Goal: Book appointment/travel/reservation

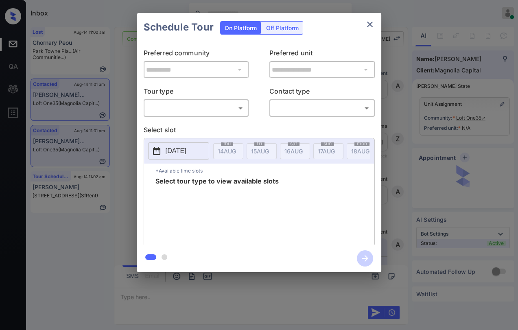
scroll to position [967, 0]
click at [225, 114] on div "​ ​" at bounding box center [196, 108] width 105 height 18
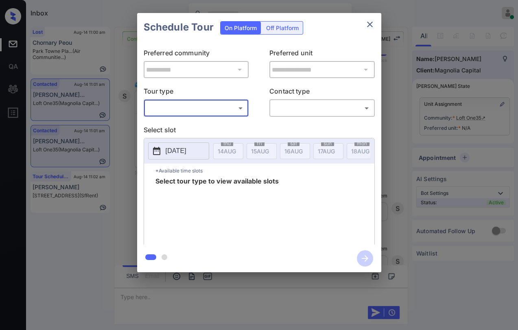
click at [223, 110] on body "Inbox Danielle Dela Cruz Online Set yourself offline Set yourself on break Prof…" at bounding box center [259, 165] width 518 height 330
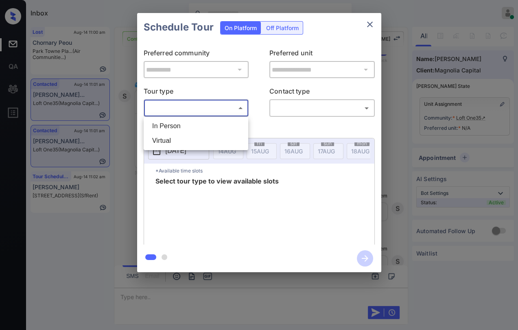
click at [368, 26] on div at bounding box center [259, 165] width 518 height 330
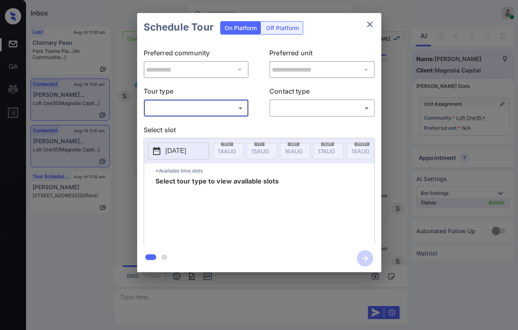
click at [370, 24] on icon "close" at bounding box center [370, 25] width 10 height 10
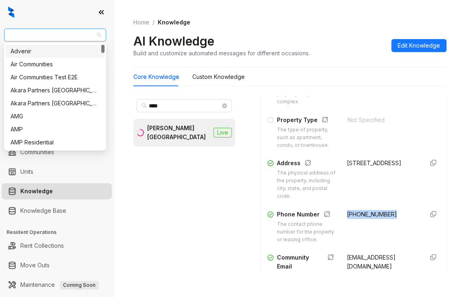
click at [61, 32] on span "[PERSON_NAME] Residential" at bounding box center [55, 35] width 92 height 12
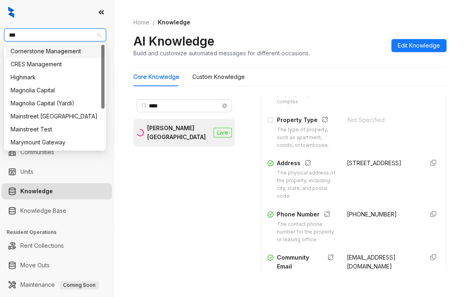
type input "****"
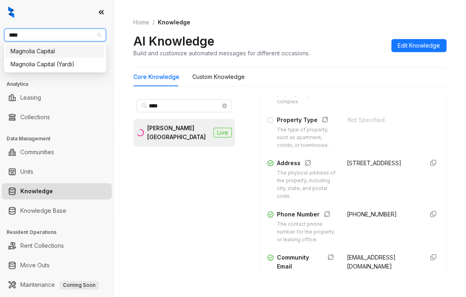
click at [67, 54] on div "Magnolia Capital" at bounding box center [55, 51] width 89 height 9
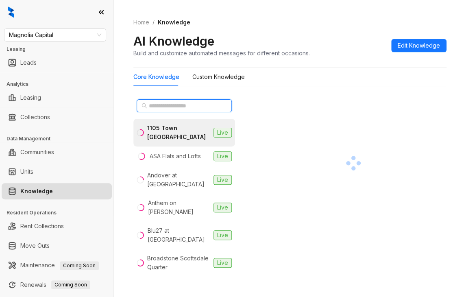
click at [162, 107] on input "text" at bounding box center [185, 105] width 72 height 9
click at [161, 103] on input "text" at bounding box center [185, 105] width 72 height 9
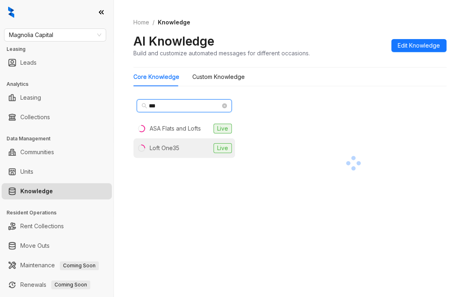
type input "***"
click at [164, 146] on div "Loft One35" at bounding box center [165, 148] width 30 height 9
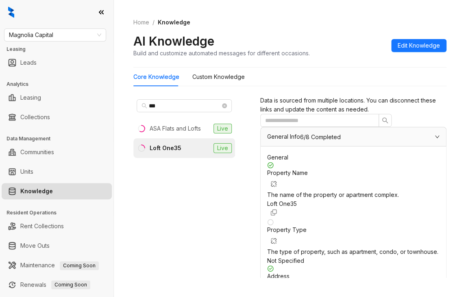
scroll to position [814, 0]
drag, startPoint x: 336, startPoint y: 196, endPoint x: 363, endPoint y: 208, distance: 29.9
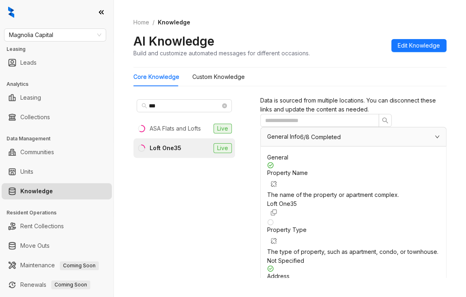
copy span "Live Virtual Video, In-person"
click at [66, 34] on span "Magnolia Capital" at bounding box center [55, 35] width 92 height 12
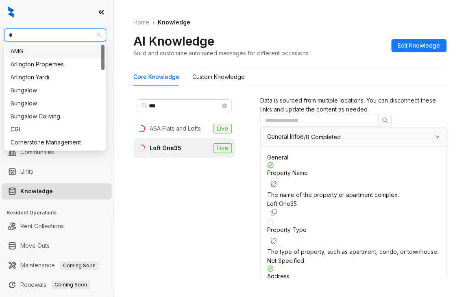
type input "**"
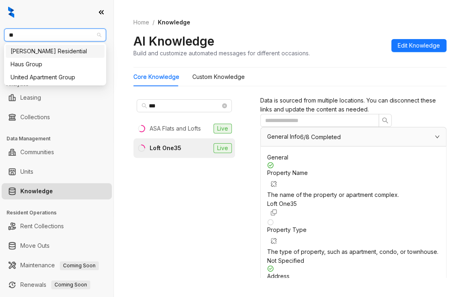
click at [46, 51] on div "Griffis Residential" at bounding box center [55, 51] width 89 height 9
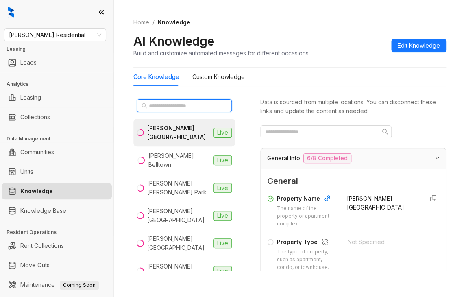
click at [173, 103] on input "text" at bounding box center [185, 105] width 72 height 9
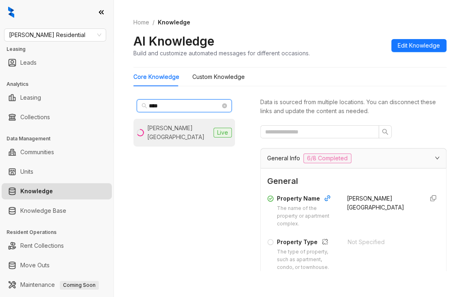
type input "****"
click at [187, 129] on div "Griffis Mission Valley" at bounding box center [178, 133] width 63 height 18
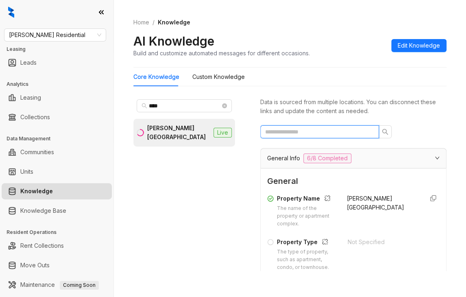
click at [311, 133] on input "text" at bounding box center [316, 131] width 103 height 9
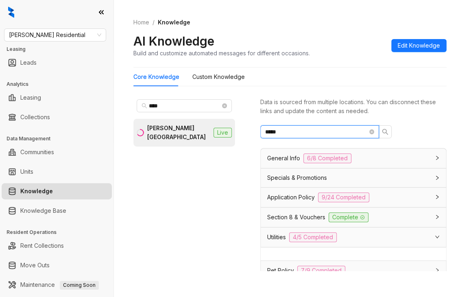
type input "*****"
click at [308, 228] on div "Utilities 4/5 Completed" at bounding box center [354, 238] width 186 height 20
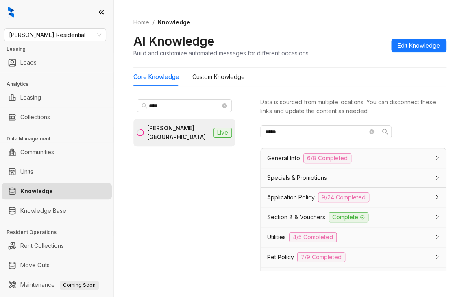
scroll to position [81, 0]
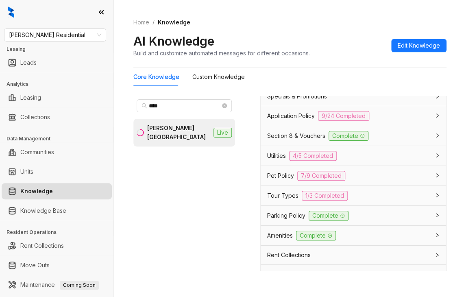
click at [318, 158] on span "4/5 Completed" at bounding box center [313, 156] width 48 height 10
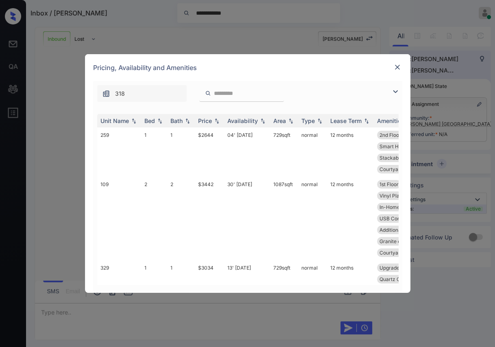
scroll to position [423, 0]
click at [151, 120] on div "Bed" at bounding box center [149, 120] width 11 height 7
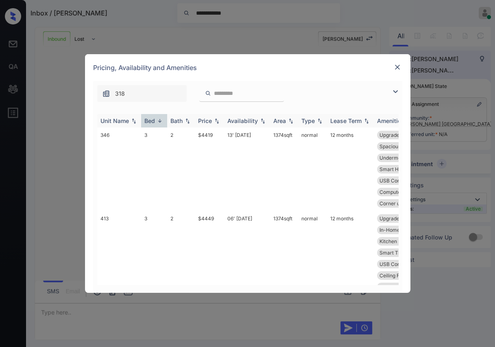
click at [151, 120] on div "Bed" at bounding box center [149, 120] width 11 height 7
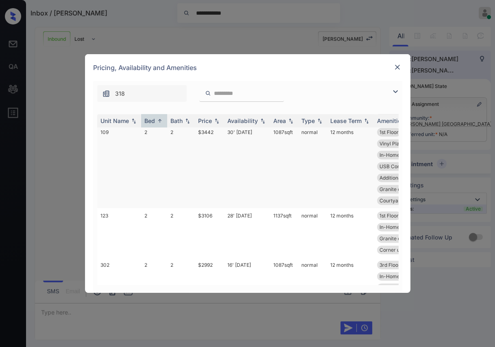
scroll to position [678, 0]
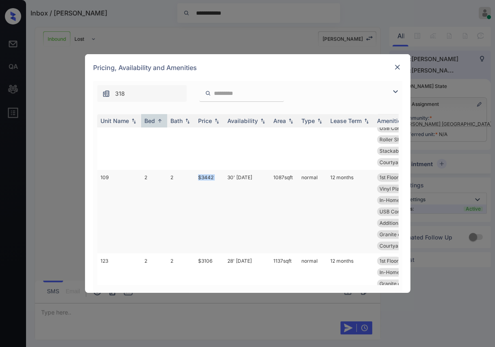
drag, startPoint x: 202, startPoint y: 175, endPoint x: 226, endPoint y: 175, distance: 24.4
click at [226, 175] on tr "109 2 2 $3442 30' Aug 25 1087 sqft normal 12 months 1st Floor Private Patio Upg…" at bounding box center [309, 211] width 425 height 83
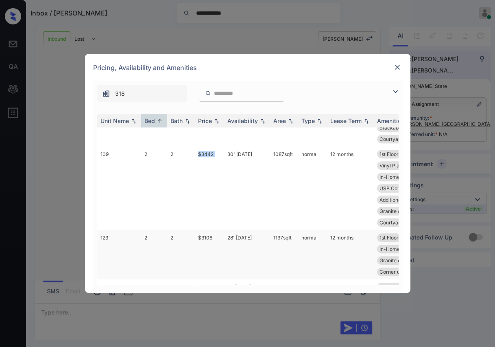
scroll to position [723, 0]
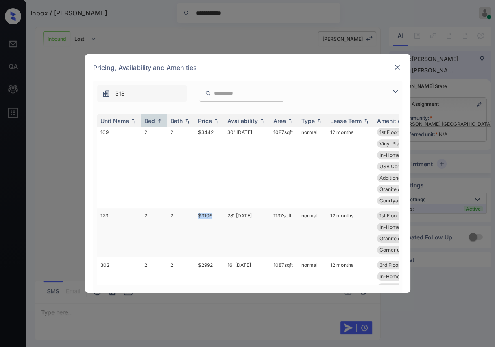
drag, startPoint x: 210, startPoint y: 215, endPoint x: 221, endPoint y: 216, distance: 10.6
click at [221, 216] on td "$3106" at bounding box center [209, 232] width 29 height 49
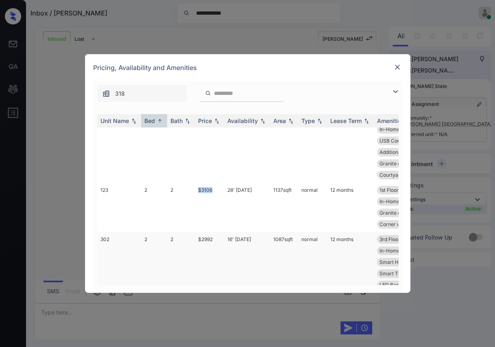
scroll to position [814, 0]
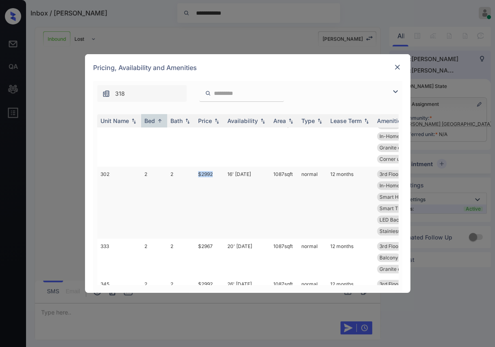
drag, startPoint x: 218, startPoint y: 176, endPoint x: 224, endPoint y: 176, distance: 5.7
click at [224, 176] on td "$2992" at bounding box center [209, 202] width 29 height 72
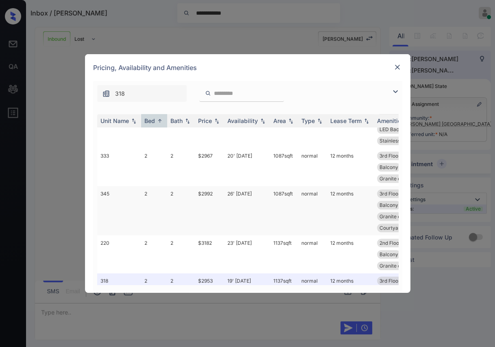
scroll to position [995, 0]
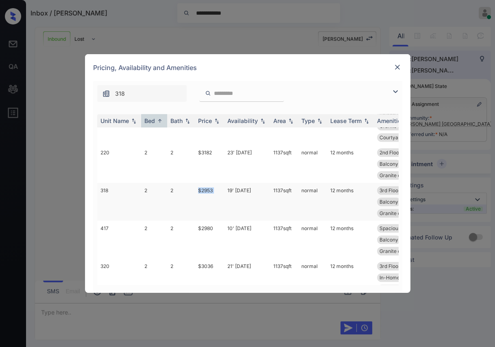
drag, startPoint x: 209, startPoint y: 189, endPoint x: 227, endPoint y: 190, distance: 17.9
click at [227, 190] on tr "318 2 2 $2953 19' May 25 1137 sqft normal 12 months 3rd Floor Spacious Closet I…" at bounding box center [309, 202] width 425 height 38
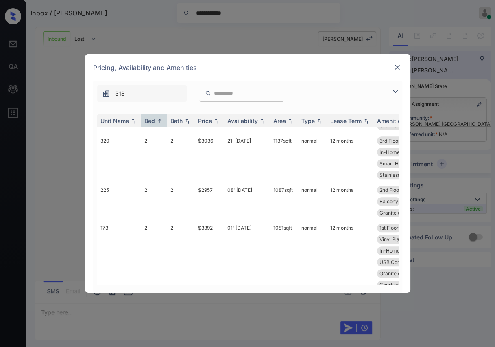
scroll to position [1030, 0]
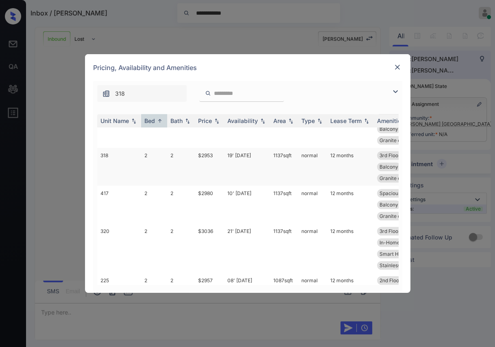
click at [154, 161] on td "2" at bounding box center [154, 167] width 26 height 38
click at [153, 161] on td "2" at bounding box center [154, 167] width 26 height 38
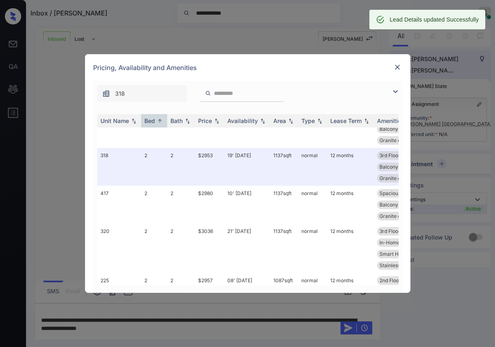
click at [393, 68] on div at bounding box center [398, 67] width 10 height 10
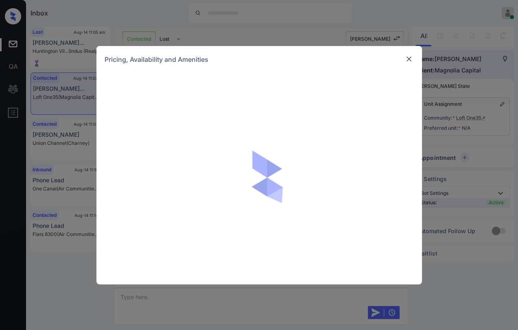
scroll to position [1389, 0]
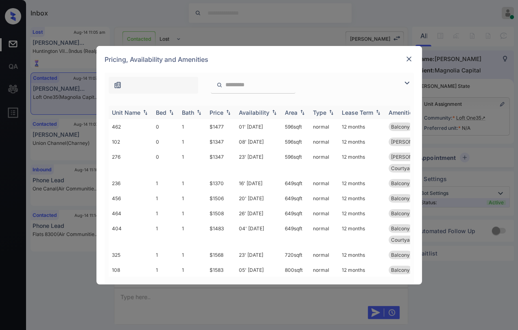
click at [160, 112] on div "Bed" at bounding box center [161, 112] width 11 height 7
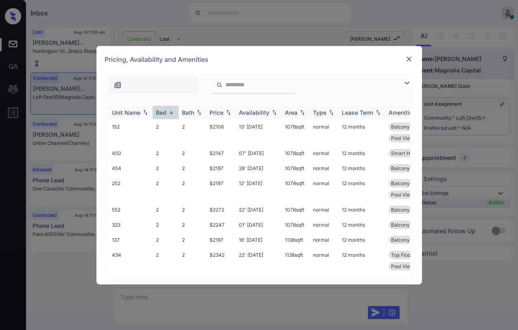
click at [160, 112] on div "Bed" at bounding box center [161, 112] width 11 height 7
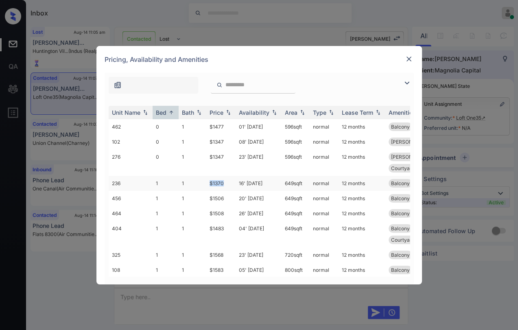
click at [226, 176] on td "$1370" at bounding box center [220, 183] width 29 height 15
copy td "$1370"
click at [410, 55] on img at bounding box center [409, 59] width 8 height 8
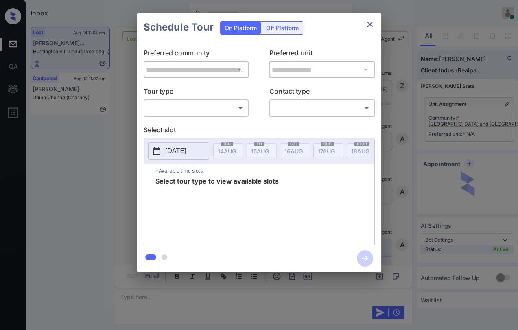
scroll to position [1499, 0]
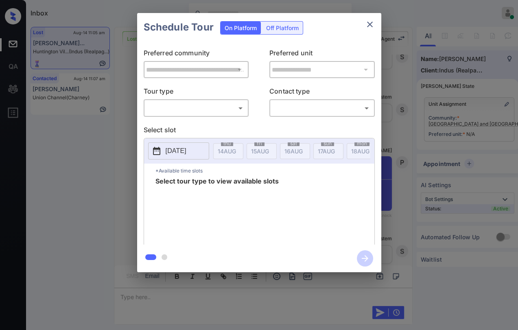
click at [192, 105] on body "Inbox Danielle Dela Cruz Online Set yourself offline Set yourself on break Prof…" at bounding box center [259, 165] width 518 height 330
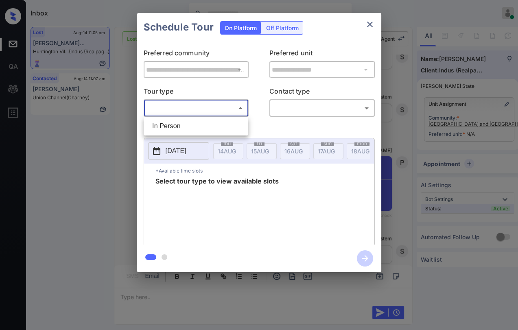
click at [164, 123] on li "In Person" at bounding box center [196, 126] width 101 height 15
type input "********"
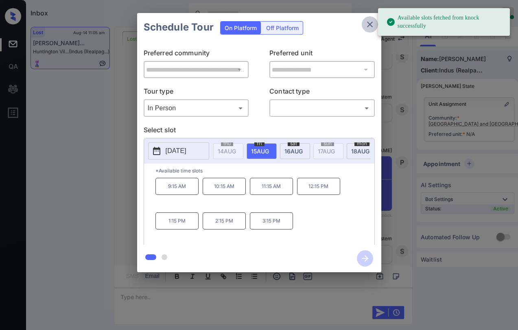
click at [369, 26] on icon "close" at bounding box center [370, 25] width 10 height 10
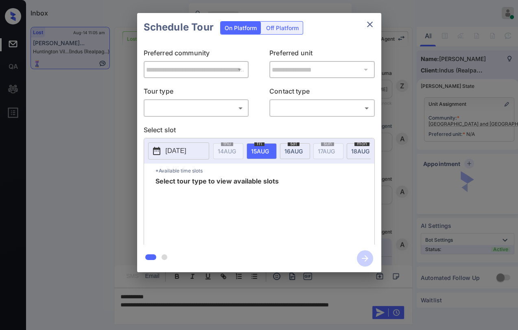
scroll to position [1537, 0]
click at [222, 108] on body "Inbox [PERSON_NAME] [PERSON_NAME] Online Set yourself offline Set yourself on b…" at bounding box center [259, 165] width 518 height 330
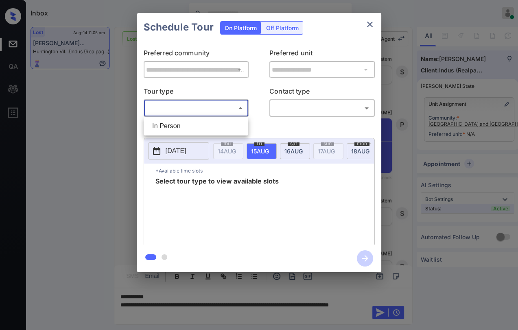
click at [189, 123] on li "In Person" at bounding box center [196, 126] width 101 height 15
type input "********"
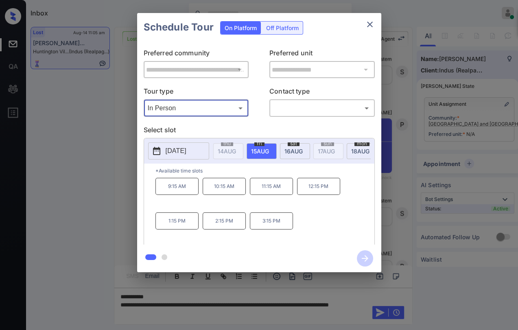
click at [366, 25] on icon "close" at bounding box center [370, 25] width 10 height 10
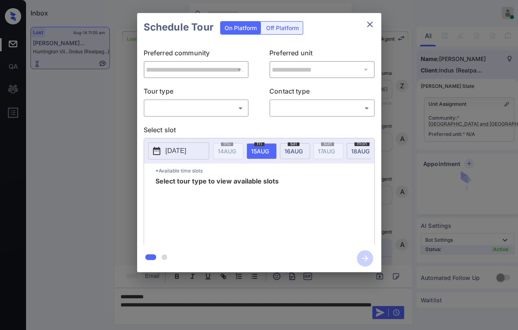
scroll to position [1537, 0]
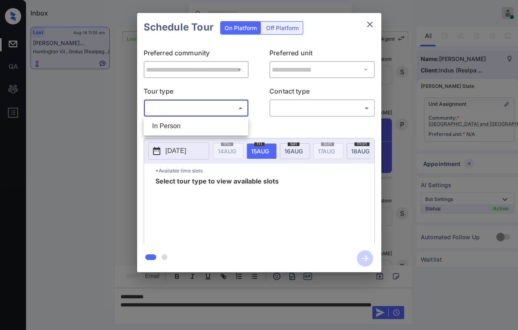
click at [180, 109] on body "Inbox Danielle Dela Cruz Online Set yourself offline Set yourself on break Prof…" at bounding box center [259, 165] width 518 height 330
click at [176, 133] on ul "In Person" at bounding box center [196, 126] width 105 height 19
click at [173, 126] on li "In Person" at bounding box center [196, 126] width 101 height 15
type input "********"
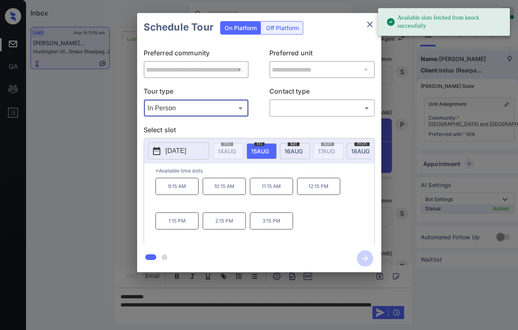
click at [368, 25] on icon "close" at bounding box center [370, 25] width 6 height 6
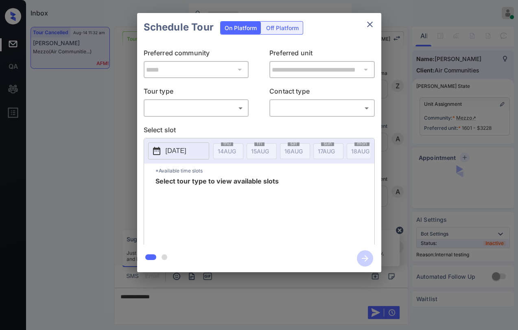
scroll to position [2967, 0]
click at [214, 107] on body "Inbox [PERSON_NAME] [PERSON_NAME] Online Set yourself offline Set yourself on b…" at bounding box center [259, 165] width 518 height 330
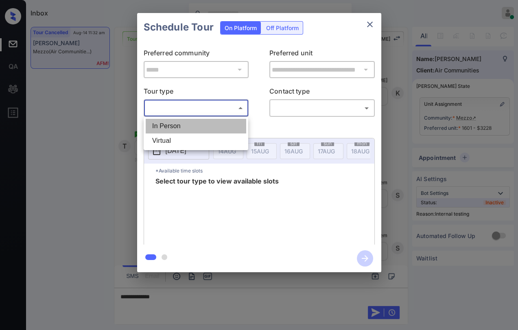
click at [156, 125] on li "In Person" at bounding box center [196, 126] width 101 height 15
type input "********"
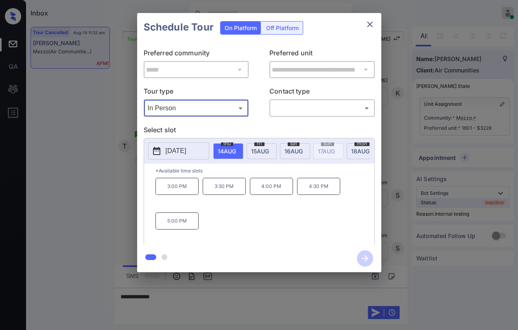
click at [368, 26] on icon "close" at bounding box center [370, 25] width 6 height 6
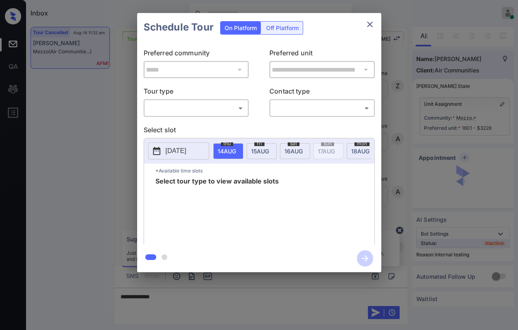
scroll to position [1611, 0]
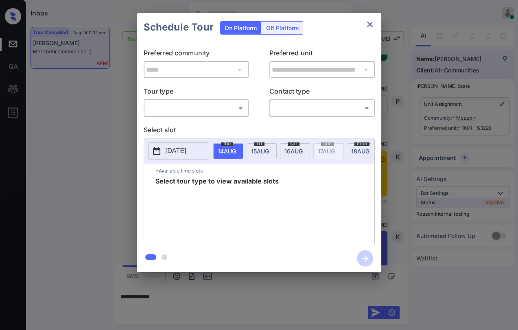
click at [230, 104] on body "Inbox Danielle Dela Cruz Online Set yourself offline Set yourself on break Prof…" at bounding box center [259, 165] width 518 height 330
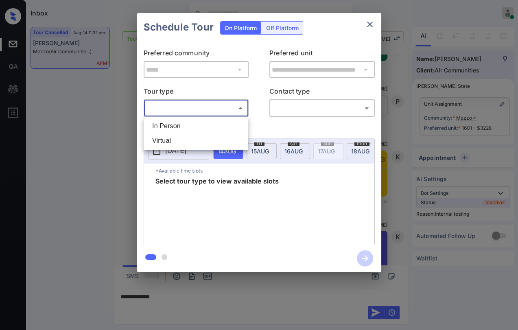
click at [181, 119] on li "In Person" at bounding box center [196, 126] width 101 height 15
type input "********"
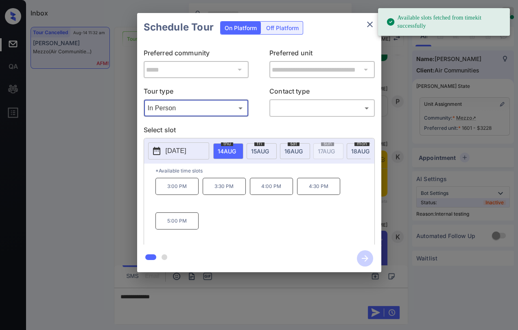
click at [367, 25] on icon "close" at bounding box center [370, 25] width 10 height 10
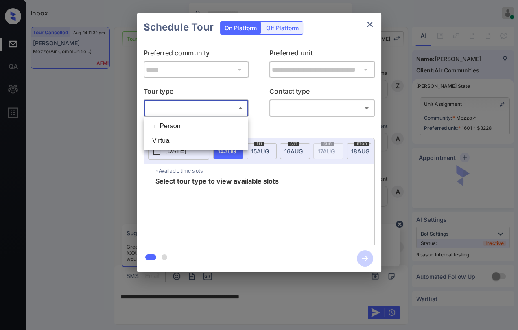
scroll to position [2742, 0]
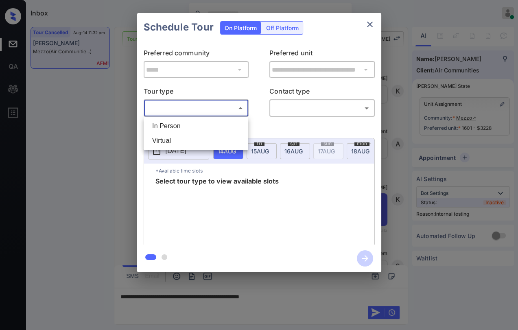
click at [175, 124] on li "In Person" at bounding box center [196, 126] width 101 height 15
type input "********"
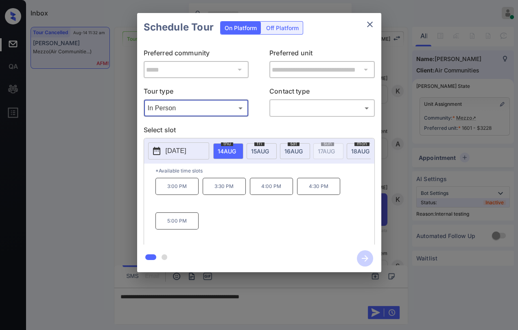
click at [368, 22] on icon "close" at bounding box center [370, 25] width 10 height 10
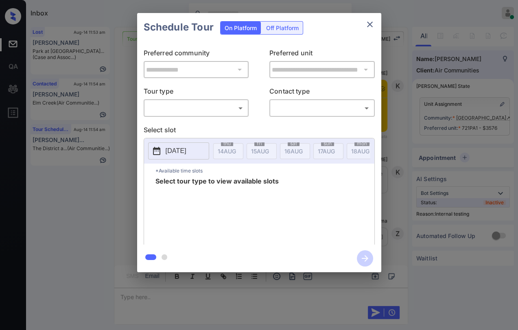
click at [175, 111] on body "Inbox Danielle Dela Cruz Online Set yourself offline Set yourself on break Prof…" at bounding box center [259, 165] width 518 height 330
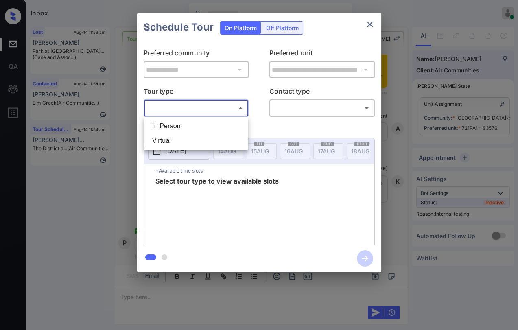
click at [171, 129] on li "In Person" at bounding box center [196, 126] width 101 height 15
type input "********"
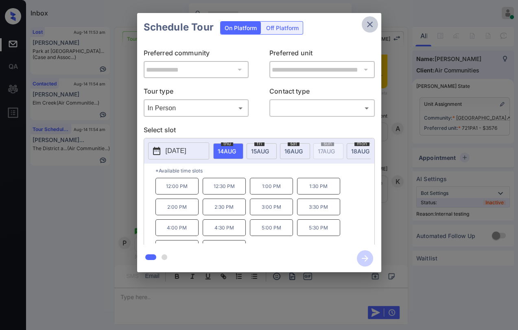
click at [366, 22] on icon "close" at bounding box center [370, 25] width 10 height 10
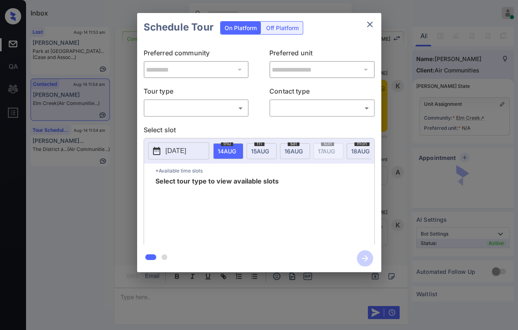
scroll to position [1812, 0]
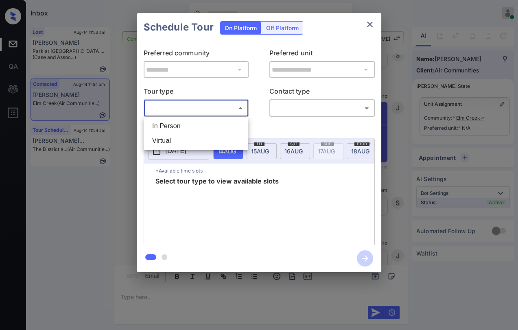
click at [217, 112] on body "Inbox [PERSON_NAME] [PERSON_NAME] Online Set yourself offline Set yourself on b…" at bounding box center [259, 165] width 518 height 330
click at [179, 125] on li "In Person" at bounding box center [196, 126] width 101 height 15
type input "********"
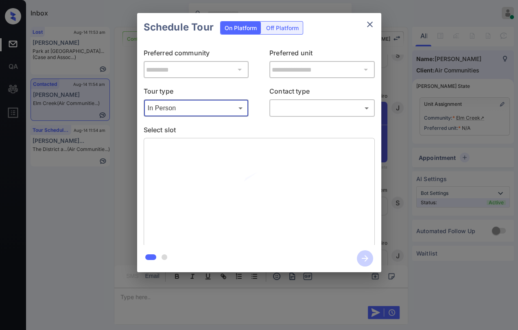
click at [366, 26] on icon "close" at bounding box center [370, 25] width 10 height 10
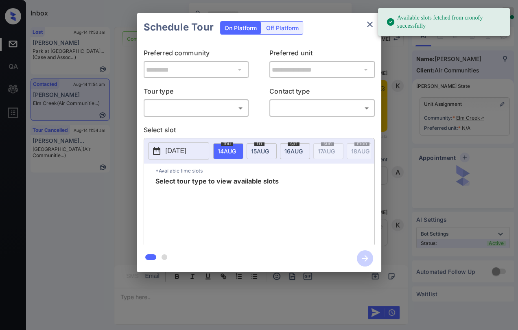
scroll to position [2038, 0]
click at [197, 112] on body "Available slots fetched from cronofy successfully Inbox [PERSON_NAME] [PERSON_N…" at bounding box center [259, 165] width 518 height 330
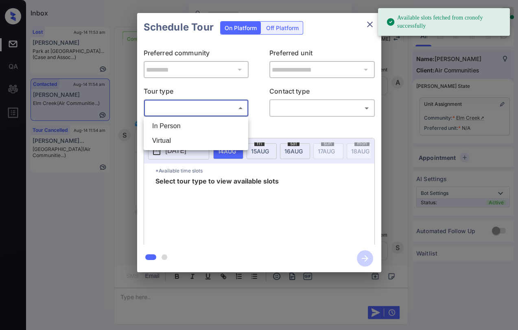
click at [229, 88] on div at bounding box center [259, 165] width 518 height 330
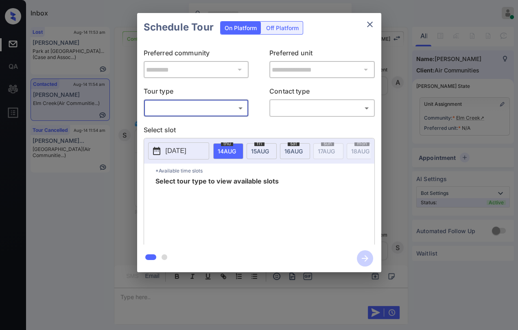
click at [370, 26] on icon "close" at bounding box center [370, 25] width 10 height 10
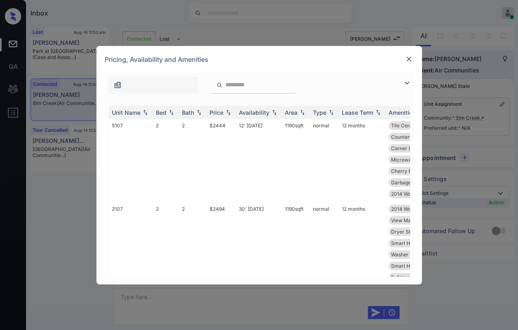
scroll to position [45, 0]
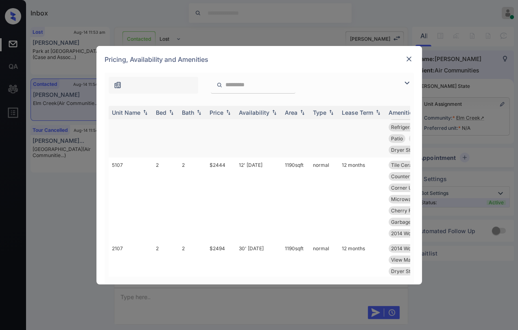
click at [217, 165] on td "$2444" at bounding box center [220, 199] width 29 height 83
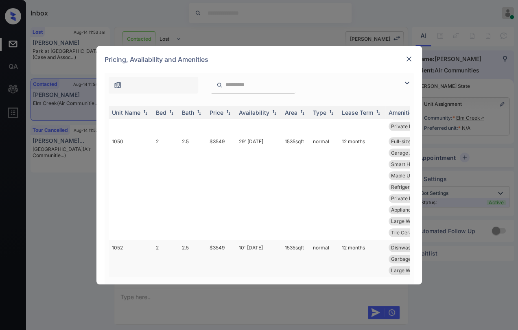
scroll to position [1010, 0]
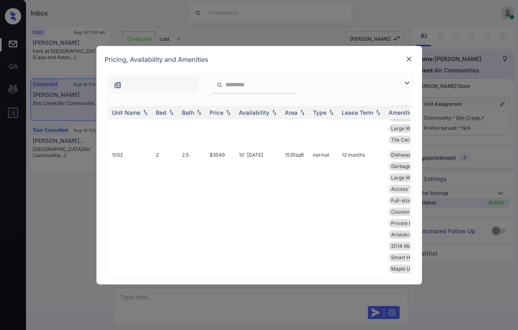
click at [407, 58] on img at bounding box center [409, 59] width 8 height 8
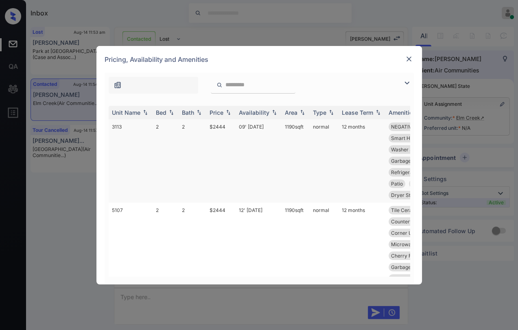
scroll to position [226, 0]
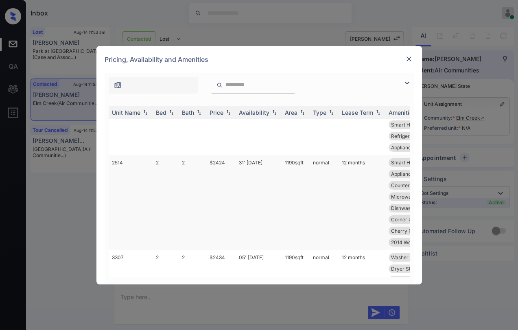
click at [221, 162] on td "$2424" at bounding box center [220, 202] width 29 height 95
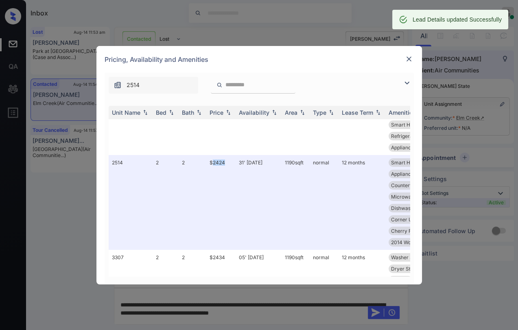
click at [407, 61] on img at bounding box center [409, 59] width 8 height 8
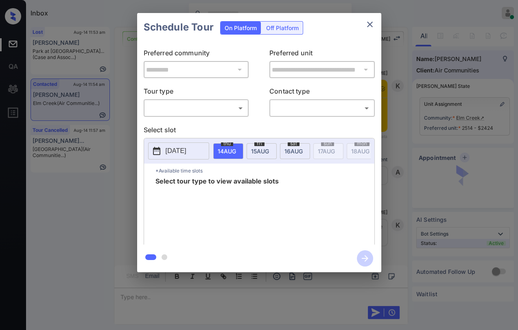
scroll to position [512, 0]
click at [200, 108] on body "Inbox Danielle Dela Cruz Online Set yourself offline Set yourself on break Prof…" at bounding box center [259, 165] width 518 height 330
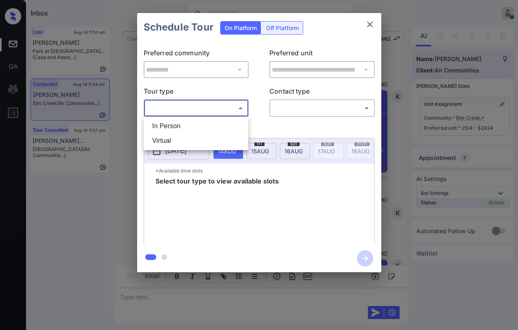
click at [170, 124] on li "In Person" at bounding box center [196, 126] width 101 height 15
type input "********"
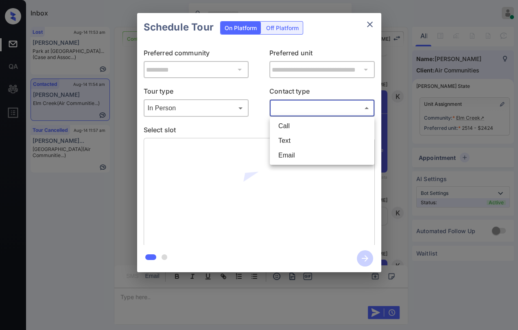
click at [290, 102] on body "Inbox Danielle Dela Cruz Online Set yourself offline Set yourself on break Prof…" at bounding box center [259, 165] width 518 height 330
click at [285, 138] on li "Text" at bounding box center [322, 140] width 101 height 15
type input "****"
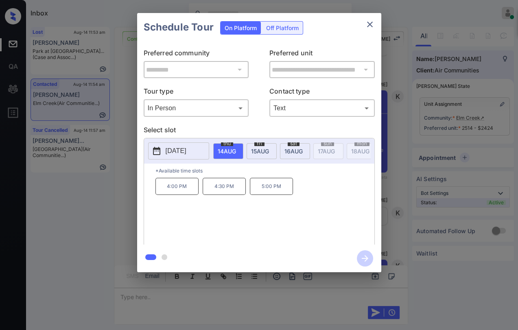
click at [274, 191] on p "5:00 PM" at bounding box center [271, 186] width 43 height 17
click at [368, 256] on icon "button" at bounding box center [365, 258] width 16 height 16
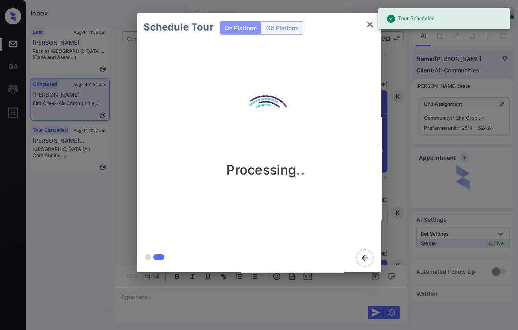
click at [402, 144] on div "Schedule Tour On Platform Off Platform Processing.." at bounding box center [259, 142] width 518 height 285
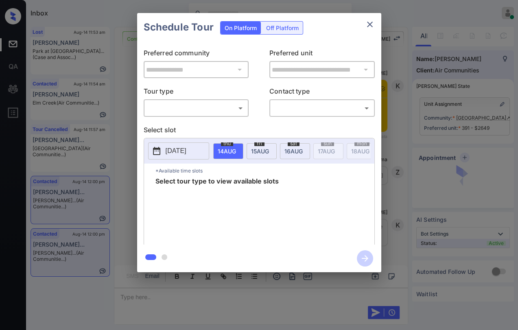
scroll to position [2049, 0]
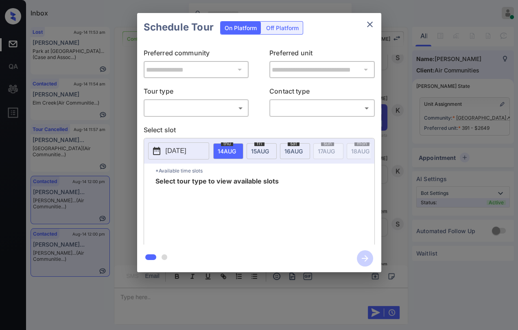
click at [371, 23] on icon "close" at bounding box center [370, 25] width 6 height 6
click at [180, 109] on body "Inbox [PERSON_NAME] [PERSON_NAME] Online Set yourself offline Set yourself on b…" at bounding box center [259, 165] width 518 height 330
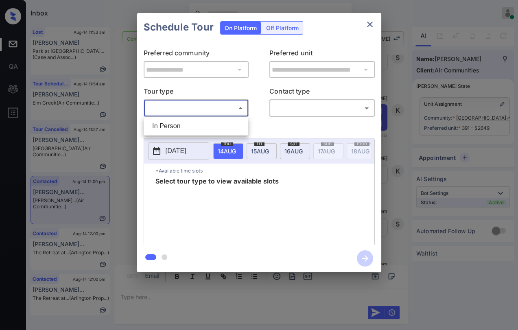
click at [173, 125] on li "In Person" at bounding box center [196, 126] width 101 height 15
type input "********"
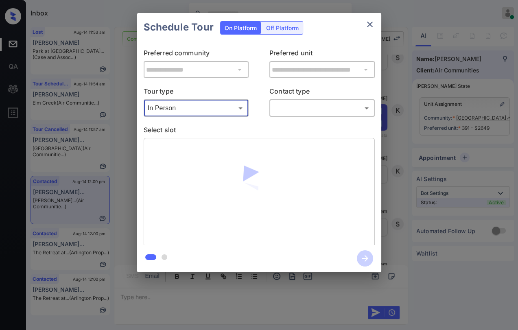
click at [299, 105] on body "Inbox [PERSON_NAME] [PERSON_NAME] Online Set yourself offline Set yourself on b…" at bounding box center [259, 165] width 518 height 330
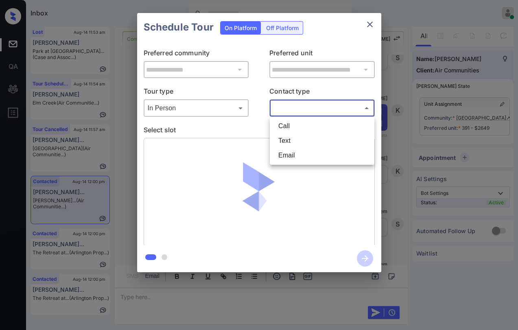
click at [287, 138] on li "Text" at bounding box center [322, 140] width 101 height 15
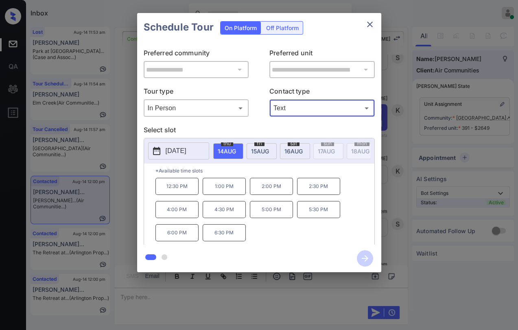
type input "****"
click at [277, 218] on p "5:00 PM" at bounding box center [271, 209] width 43 height 17
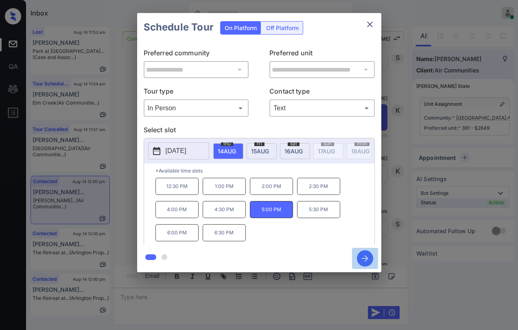
click at [363, 255] on icon "button" at bounding box center [365, 258] width 16 height 16
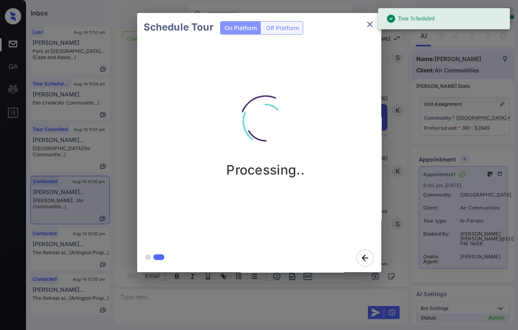
click at [368, 28] on icon "close" at bounding box center [370, 25] width 10 height 10
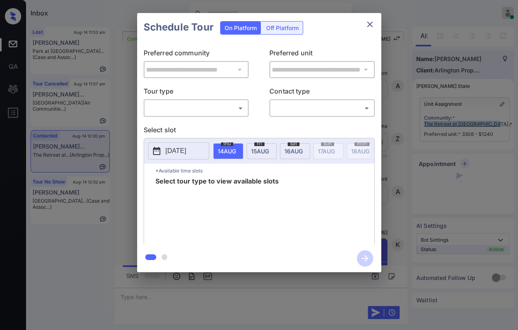
scroll to position [1395, 0]
click at [195, 109] on body "Inbox [PERSON_NAME] [PERSON_NAME] Online Set yourself offline Set yourself on b…" at bounding box center [259, 165] width 518 height 330
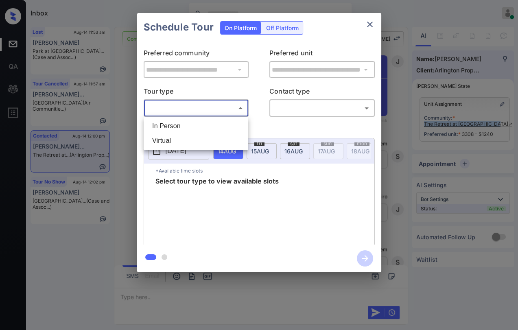
click at [181, 128] on li "In Person" at bounding box center [196, 126] width 101 height 15
type input "********"
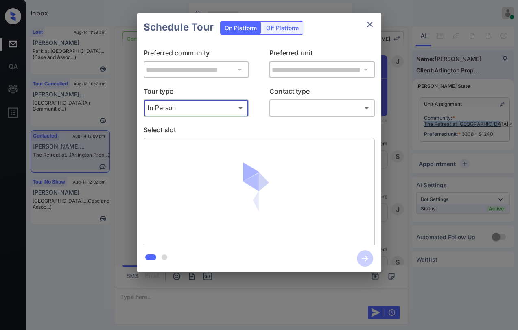
click at [314, 108] on body "Inbox Danielle Dela Cruz Online Set yourself offline Set yourself on break Prof…" at bounding box center [259, 165] width 518 height 330
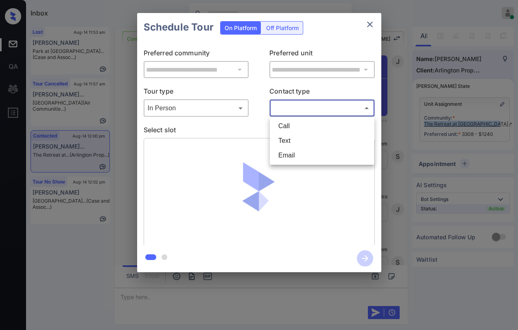
click at [291, 138] on li "Text" at bounding box center [322, 140] width 101 height 15
type input "****"
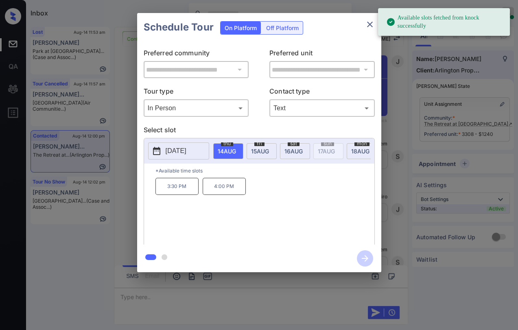
click at [236, 151] on span "16 AUG" at bounding box center [227, 151] width 18 height 7
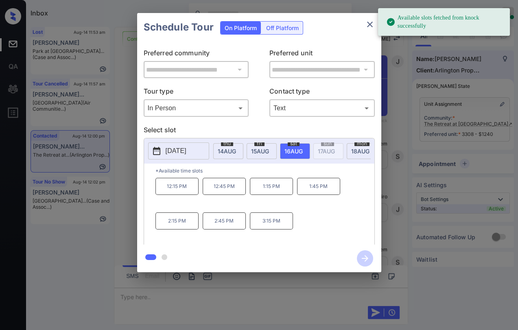
click at [185, 192] on p "12:15 PM" at bounding box center [176, 186] width 43 height 17
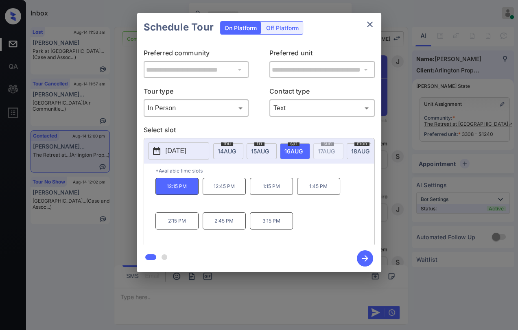
click at [363, 256] on icon "button" at bounding box center [365, 258] width 16 height 16
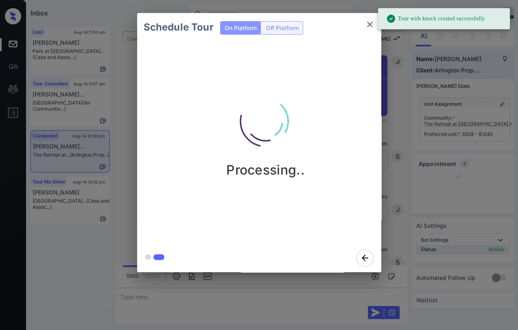
click at [371, 28] on icon "close" at bounding box center [370, 25] width 10 height 10
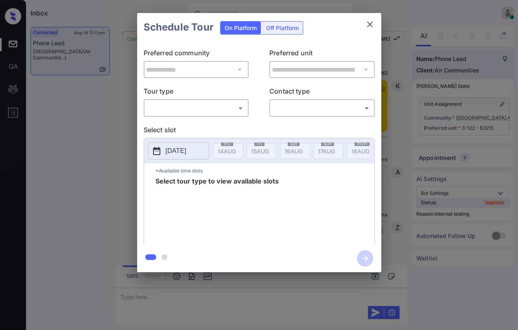
scroll to position [2291, 0]
click at [190, 104] on body "Inbox [PERSON_NAME] [PERSON_NAME] Online Set yourself offline Set yourself on b…" at bounding box center [259, 165] width 518 height 330
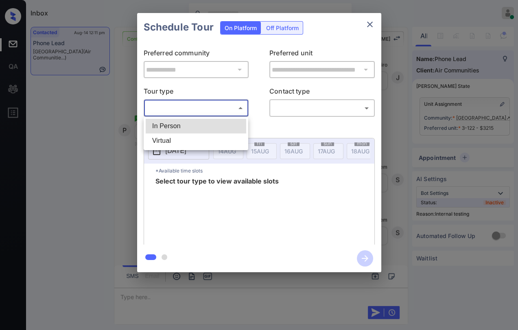
click at [156, 129] on li "In Person" at bounding box center [196, 126] width 101 height 15
type input "********"
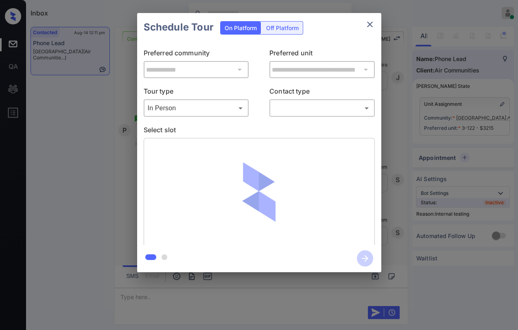
click at [298, 104] on div "In Person Virtual" at bounding box center [259, 165] width 518 height 330
click at [302, 112] on body "Inbox [PERSON_NAME] [PERSON_NAME] Online Set yourself offline Set yourself on b…" at bounding box center [259, 165] width 518 height 330
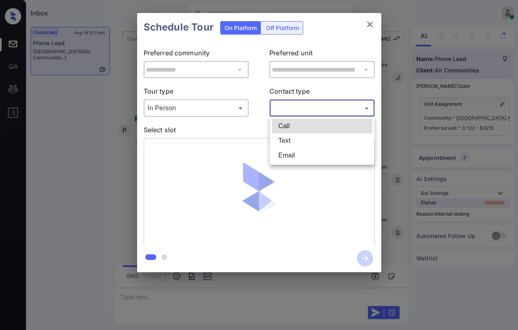
click at [293, 142] on li "Text" at bounding box center [322, 140] width 101 height 15
type input "****"
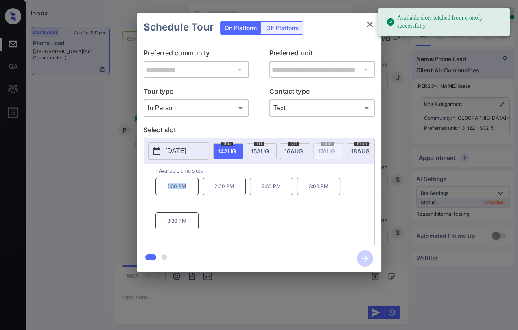
drag, startPoint x: 166, startPoint y: 192, endPoint x: 195, endPoint y: 190, distance: 28.5
click at [192, 190] on p "1:30 PM" at bounding box center [176, 186] width 43 height 17
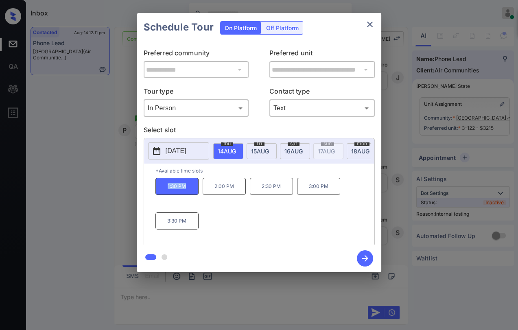
copy p "1:30 PM"
click at [371, 22] on icon "close" at bounding box center [370, 25] width 10 height 10
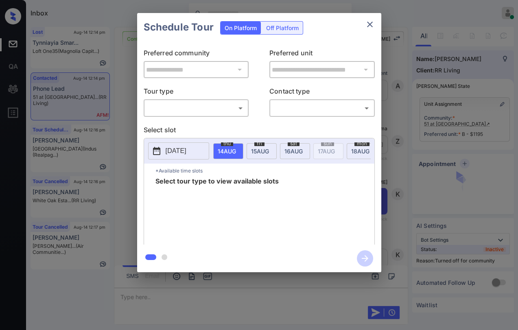
scroll to position [1069, 0]
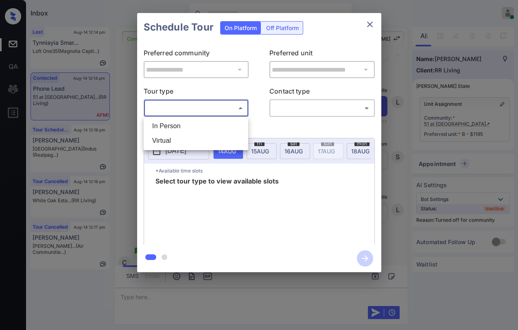
click at [192, 113] on body "Inbox [PERSON_NAME] [PERSON_NAME] Online Set yourself offline Set yourself on b…" at bounding box center [259, 165] width 518 height 330
click at [170, 127] on li "In Person" at bounding box center [196, 126] width 101 height 15
type input "********"
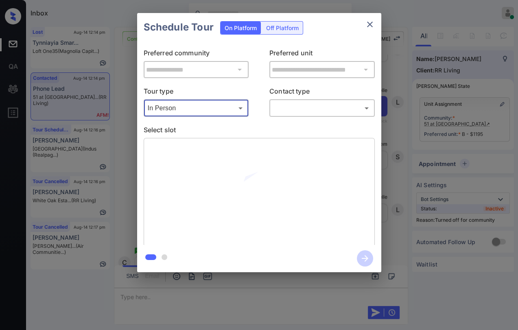
click at [305, 108] on body "Inbox Danielle Dela Cruz Online Set yourself offline Set yourself on break Prof…" at bounding box center [259, 165] width 518 height 330
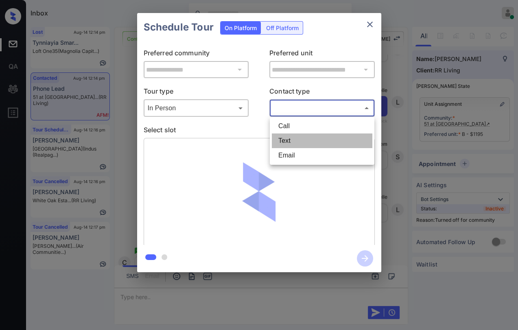
click at [293, 143] on li "Text" at bounding box center [322, 140] width 101 height 15
type input "****"
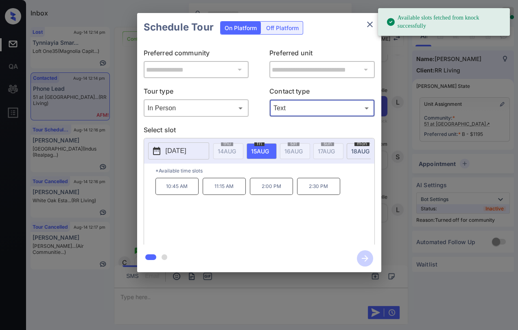
click at [226, 191] on p "11:15 AM" at bounding box center [224, 186] width 43 height 17
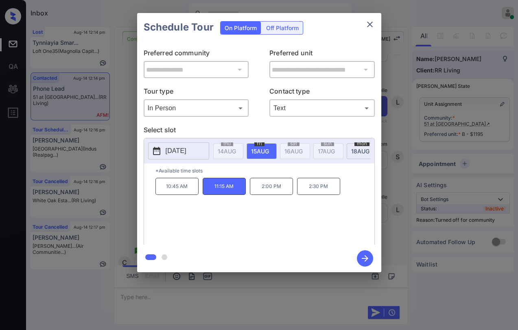
click at [361, 257] on icon "button" at bounding box center [365, 258] width 16 height 16
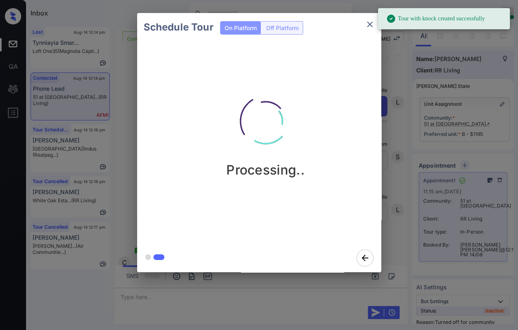
click at [368, 23] on icon "close" at bounding box center [370, 25] width 10 height 10
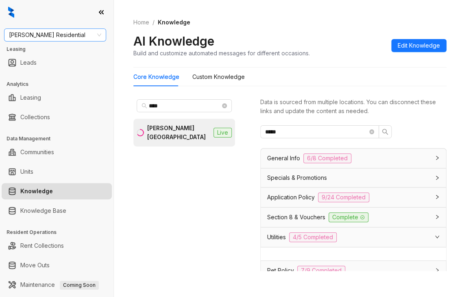
scroll to position [81, 0]
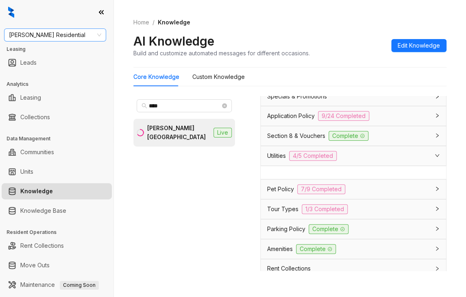
click at [61, 37] on span "[PERSON_NAME] Residential" at bounding box center [55, 35] width 92 height 12
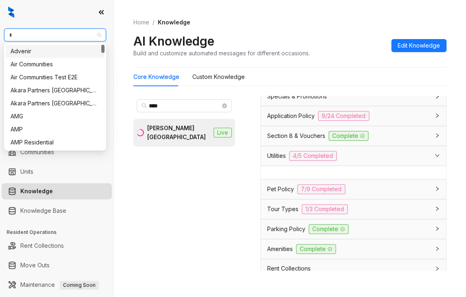
type input "**"
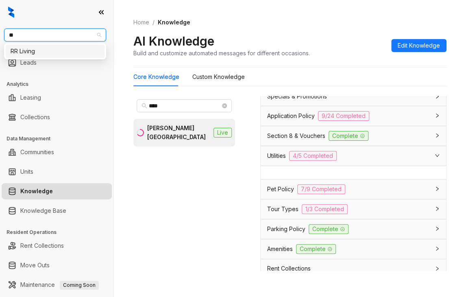
click at [35, 49] on div "RR Living" at bounding box center [55, 51] width 89 height 9
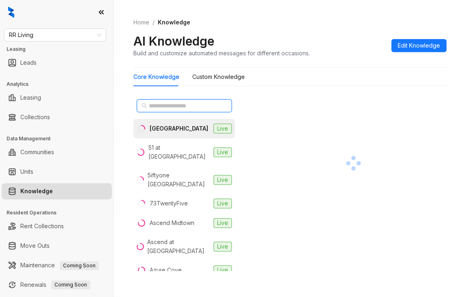
click at [186, 101] on input "text" at bounding box center [185, 105] width 72 height 9
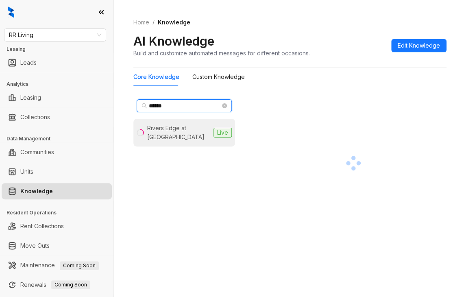
type input "******"
click at [189, 120] on li "Rivers Edge at [GEOGRAPHIC_DATA] Live" at bounding box center [184, 133] width 102 height 28
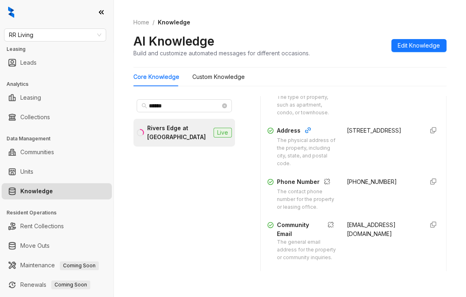
scroll to position [163, 0]
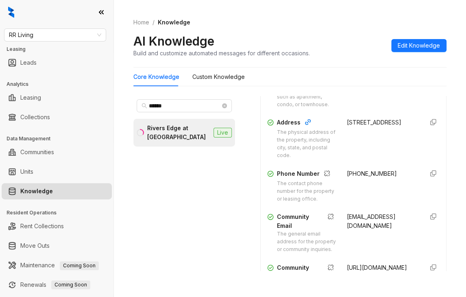
click at [357, 177] on span "[PHONE_NUMBER]" at bounding box center [372, 173] width 50 height 7
copy div "[PHONE_NUMBER]"
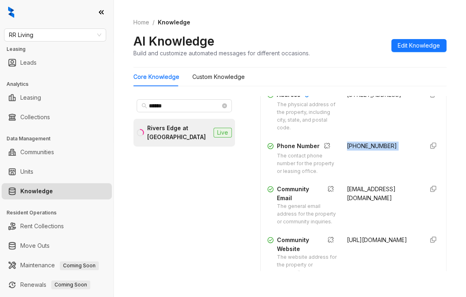
scroll to position [203, 0]
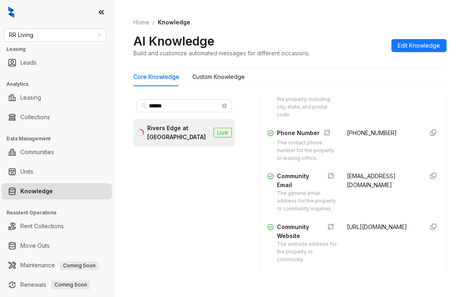
click at [347, 188] on span "[EMAIL_ADDRESS][DOMAIN_NAME]" at bounding box center [371, 181] width 49 height 16
click at [347, 188] on span "riversedge@rreafresidential.com" at bounding box center [371, 181] width 49 height 16
copy div "riversedge@rreafresidential.com"
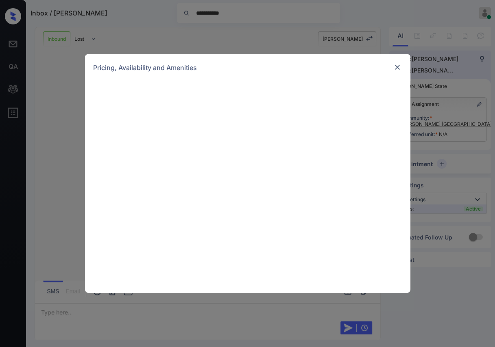
scroll to position [725, 0]
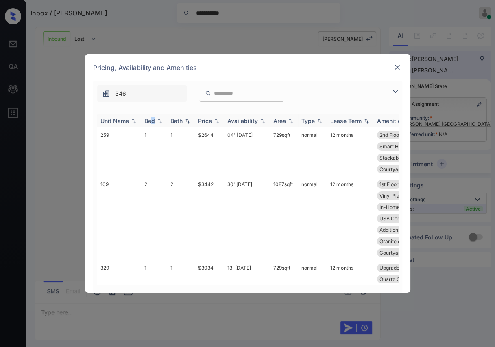
click at [153, 120] on div "Bed" at bounding box center [149, 120] width 11 height 7
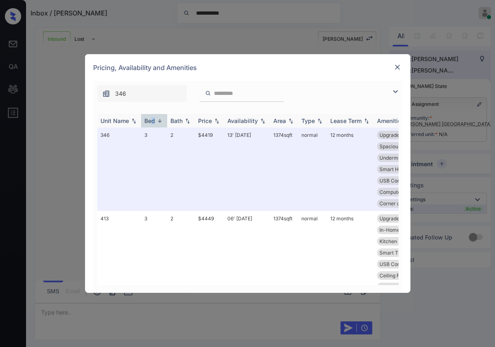
click at [153, 120] on div "Bed" at bounding box center [149, 120] width 11 height 7
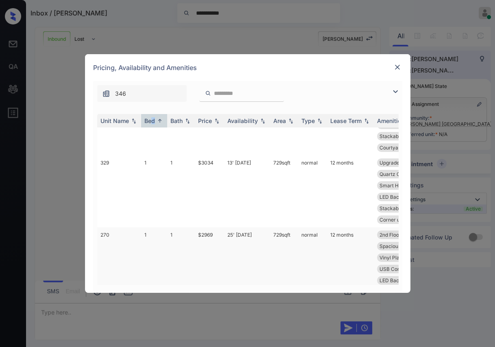
scroll to position [0, 0]
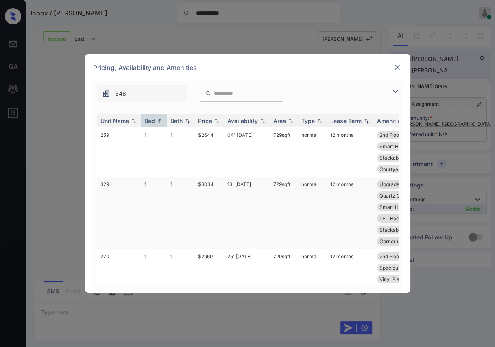
click at [150, 190] on td "1" at bounding box center [154, 213] width 26 height 72
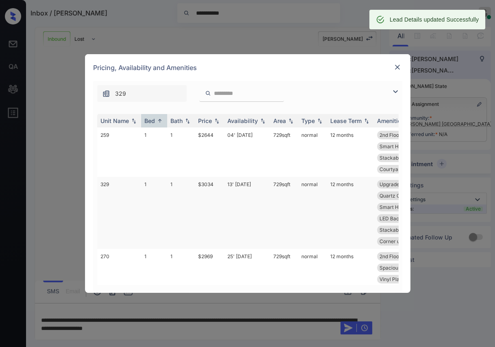
click at [150, 189] on td "1" at bounding box center [154, 213] width 26 height 72
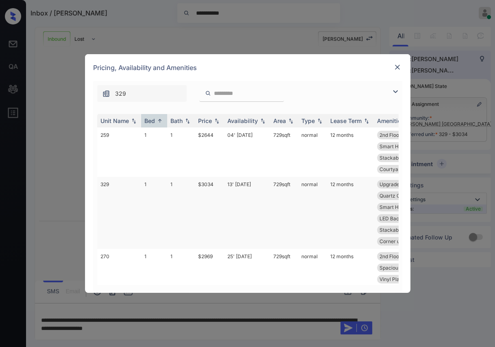
click at [150, 189] on td "1" at bounding box center [154, 213] width 26 height 72
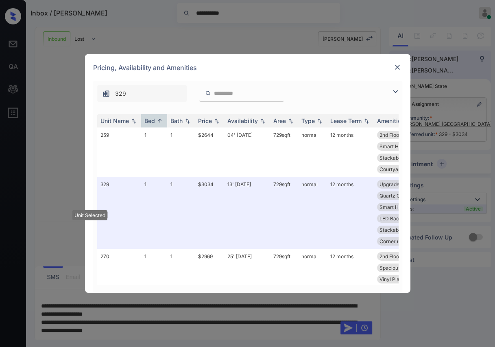
click at [397, 64] on img at bounding box center [398, 67] width 8 height 8
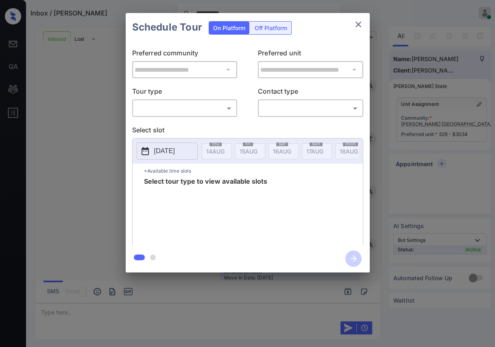
scroll to position [831, 0]
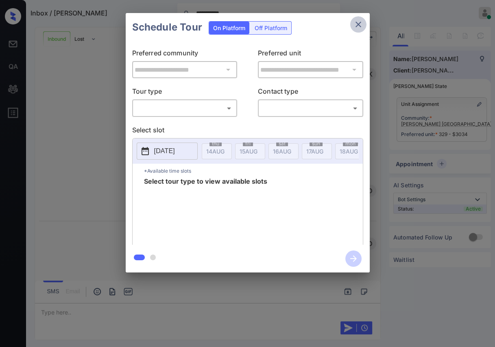
click at [358, 24] on icon "close" at bounding box center [359, 25] width 6 height 6
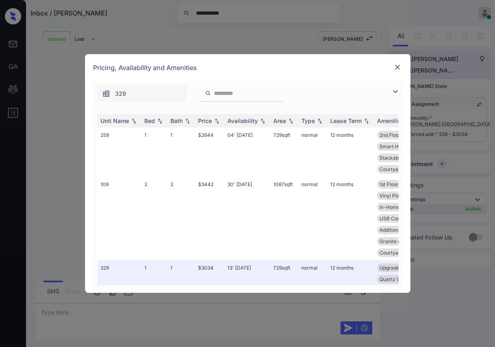
click at [396, 70] on img at bounding box center [398, 67] width 8 height 8
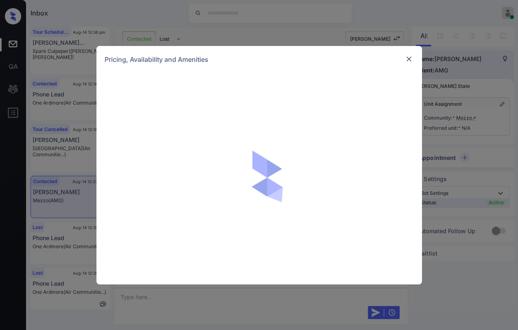
scroll to position [1566, 0]
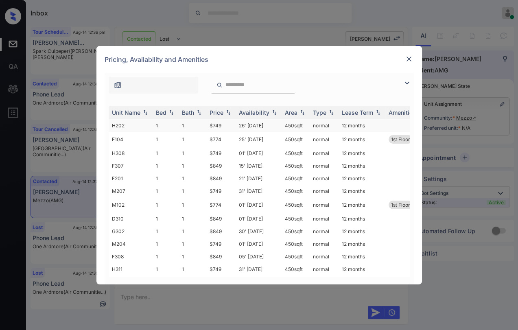
click at [154, 126] on td "1" at bounding box center [166, 125] width 26 height 13
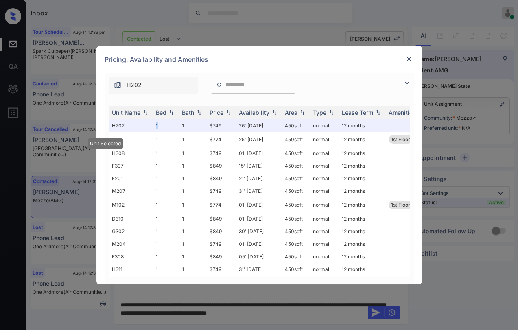
click at [410, 59] on img at bounding box center [409, 59] width 8 height 8
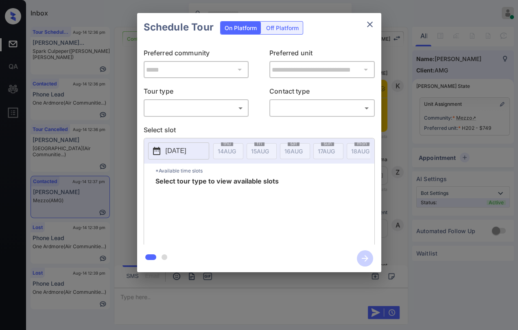
scroll to position [1566, 0]
click at [185, 105] on body "Inbox Danielle Dela Cruz Online Set yourself offline Set yourself on break Prof…" at bounding box center [259, 165] width 518 height 330
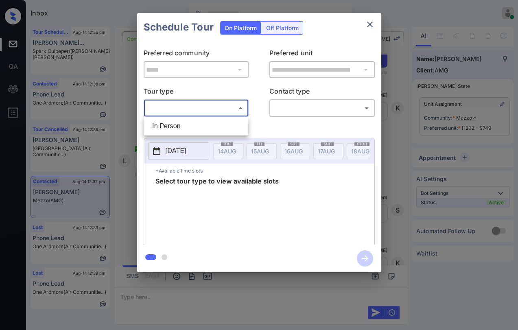
click at [166, 127] on li "In Person" at bounding box center [196, 126] width 101 height 15
type input "********"
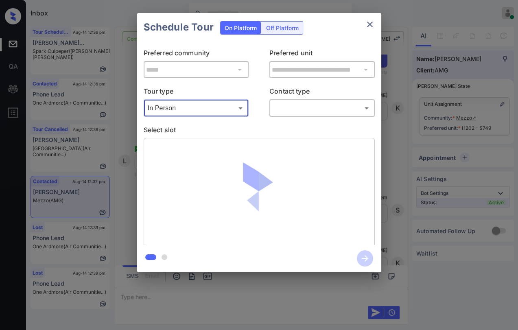
click at [293, 102] on body "Inbox Danielle Dela Cruz Online Set yourself offline Set yourself on break Prof…" at bounding box center [259, 165] width 518 height 330
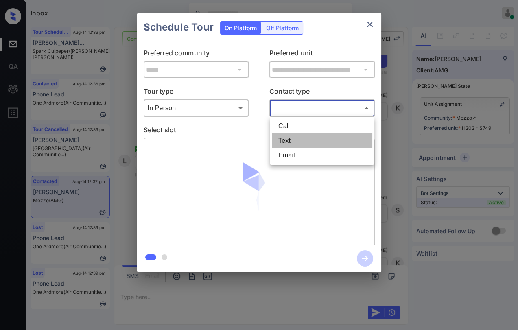
click at [283, 140] on li "Text" at bounding box center [322, 140] width 101 height 15
type input "****"
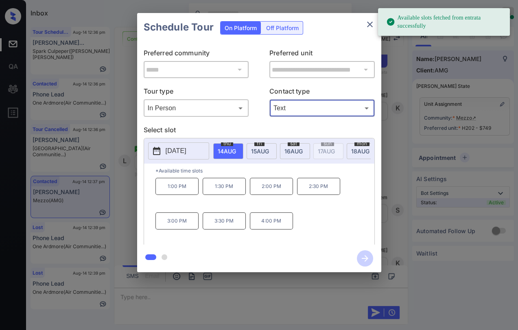
click at [186, 150] on p "[DATE]" at bounding box center [176, 151] width 21 height 10
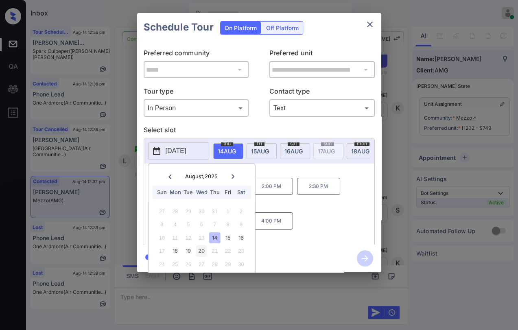
click at [201, 250] on div "20" at bounding box center [201, 250] width 11 height 11
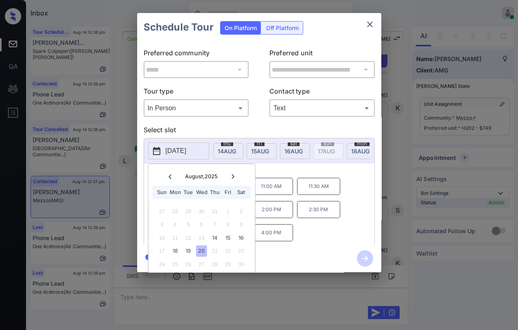
click at [323, 234] on div "9:00 AM 9:30 AM 11:00 AM 11:30 AM 1:00 PM 1:30 PM 2:00 PM 2:30 PM 3:00 PM 3:30 …" at bounding box center [264, 210] width 219 height 65
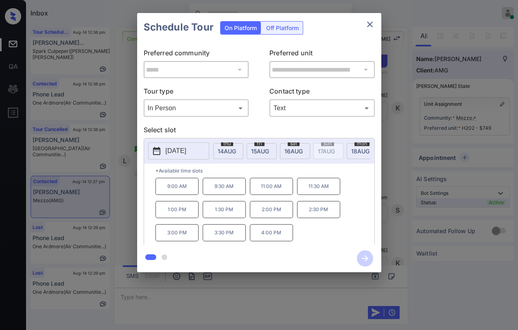
click at [177, 192] on p "9:00 AM" at bounding box center [176, 186] width 43 height 17
click at [368, 255] on icon "button" at bounding box center [365, 258] width 16 height 16
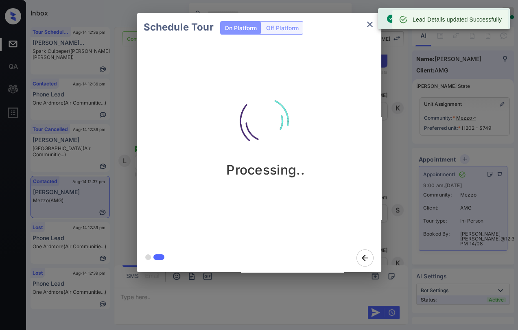
click at [365, 25] on icon "close" at bounding box center [370, 25] width 10 height 10
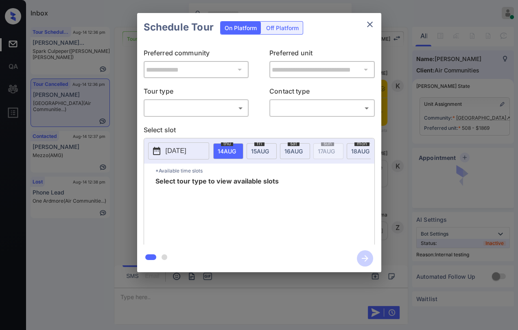
scroll to position [5039, 0]
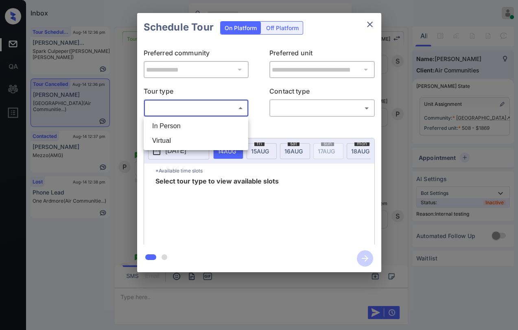
click at [190, 112] on body "Inbox [PERSON_NAME] [PERSON_NAME] Online Set yourself offline Set yourself on b…" at bounding box center [259, 165] width 518 height 330
click at [163, 125] on li "In Person" at bounding box center [196, 126] width 101 height 15
type input "********"
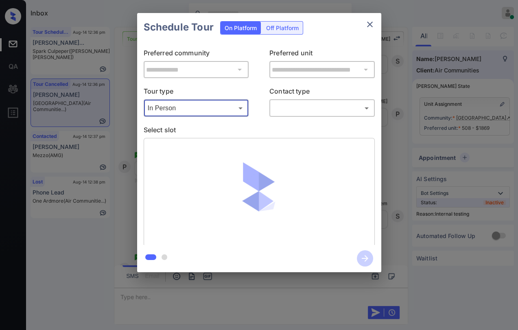
click at [306, 103] on body "Inbox [PERSON_NAME] [PERSON_NAME] Online Set yourself offline Set yourself on b…" at bounding box center [259, 165] width 518 height 330
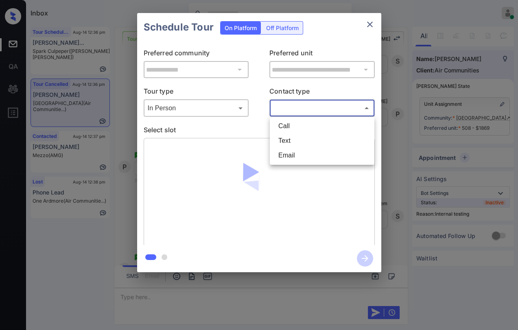
click at [287, 138] on li "Text" at bounding box center [322, 140] width 101 height 15
type input "****"
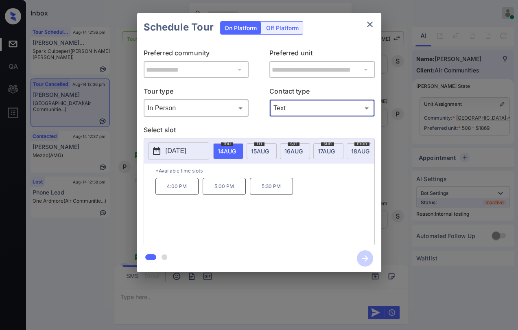
click at [236, 151] on span "[DATE]" at bounding box center [227, 151] width 18 height 7
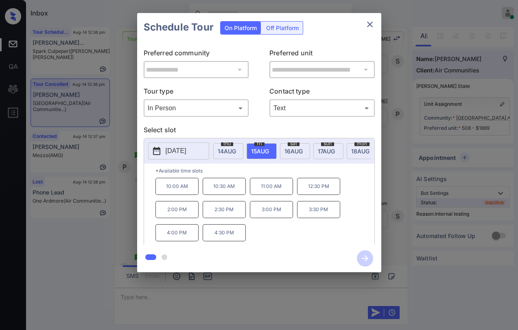
click at [324, 212] on p "3:30 PM" at bounding box center [318, 209] width 43 height 17
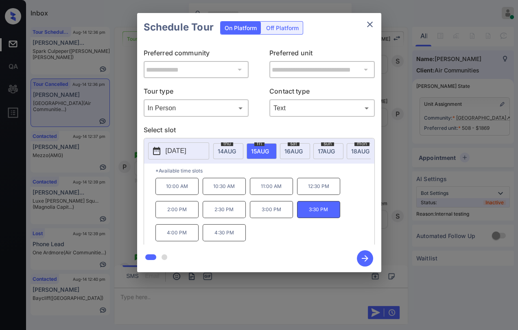
click at [372, 21] on icon "close" at bounding box center [370, 25] width 10 height 10
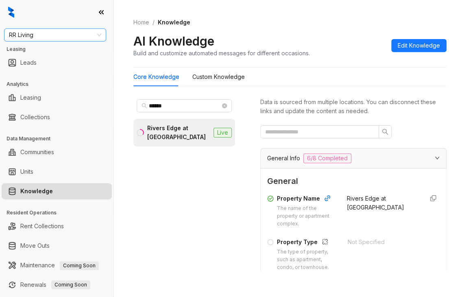
scroll to position [203, 0]
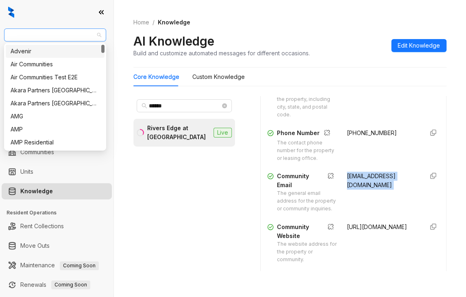
click at [55, 31] on span "RR Living" at bounding box center [55, 35] width 92 height 12
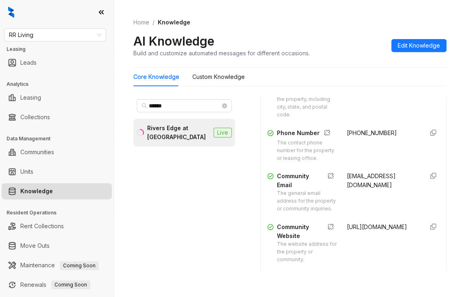
click at [220, 10] on div "Home / Knowledge AI Knowledge Build and customize automated messages for differ…" at bounding box center [289, 37] width 313 height 59
drag, startPoint x: 181, startPoint y: 104, endPoint x: 132, endPoint y: 110, distance: 49.2
click at [132, 110] on div "Home / Knowledge AI Knowledge Build and customize automated messages for differ…" at bounding box center [290, 148] width 352 height 297
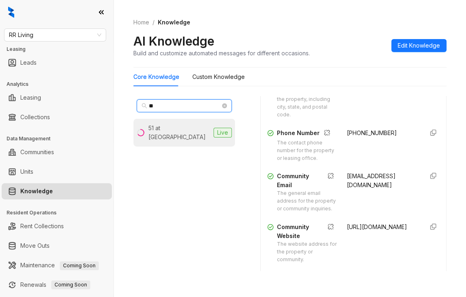
type input "**"
click at [160, 126] on div "51 at Southaven" at bounding box center [180, 133] width 62 height 18
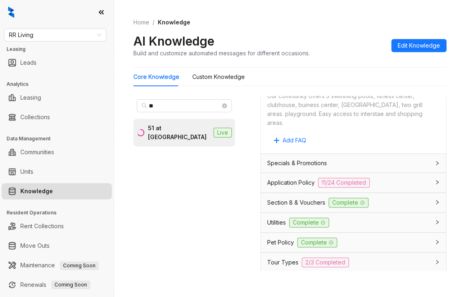
scroll to position [855, 0]
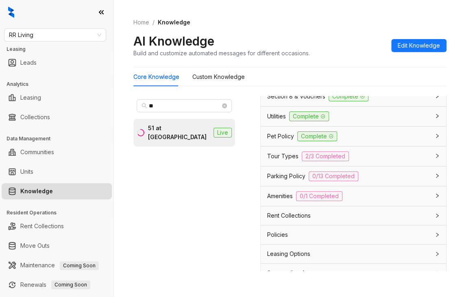
click at [295, 101] on span "Section 8 & Vouchers" at bounding box center [296, 96] width 58 height 9
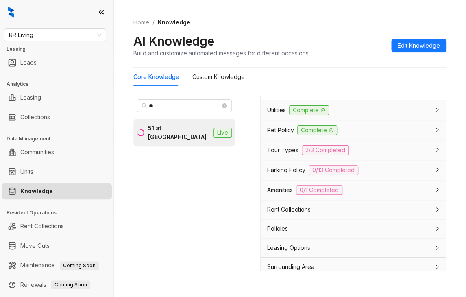
scroll to position [1302, 0]
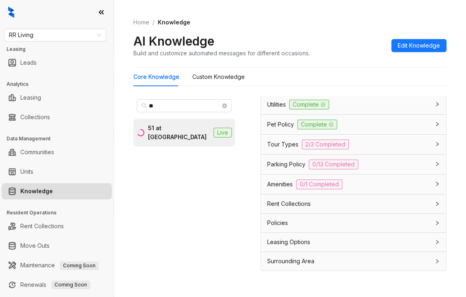
drag, startPoint x: 337, startPoint y: 190, endPoint x: 407, endPoint y: 236, distance: 83.8
copy span "Thank you for inquiring! At our community, we accept multiple forms of payment.…"
click at [74, 38] on span "RR Living" at bounding box center [55, 35] width 92 height 12
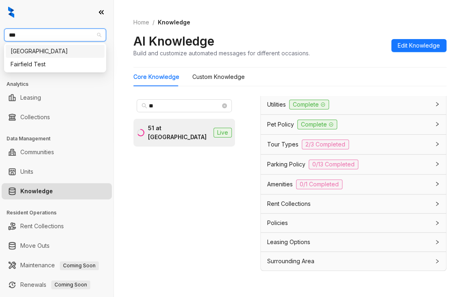
type input "****"
click at [30, 53] on div "Fairfield" at bounding box center [55, 51] width 89 height 9
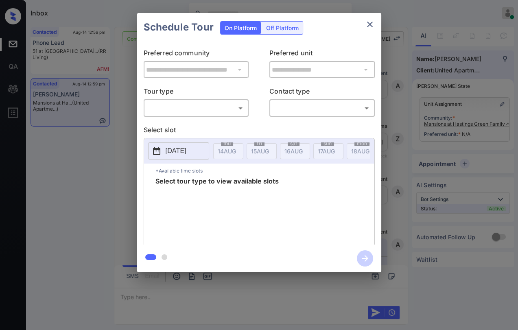
scroll to position [872, 0]
click at [374, 20] on icon "close" at bounding box center [370, 25] width 10 height 10
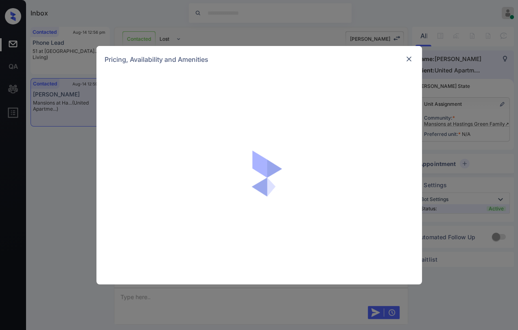
scroll to position [872, 0]
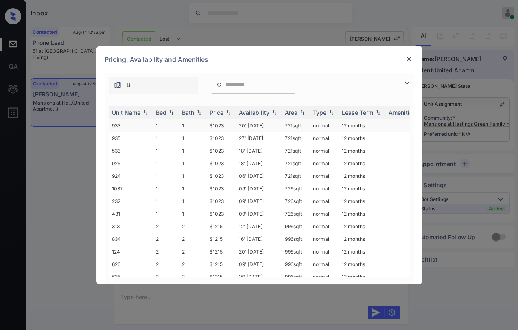
click at [165, 123] on td "1" at bounding box center [166, 125] width 26 height 13
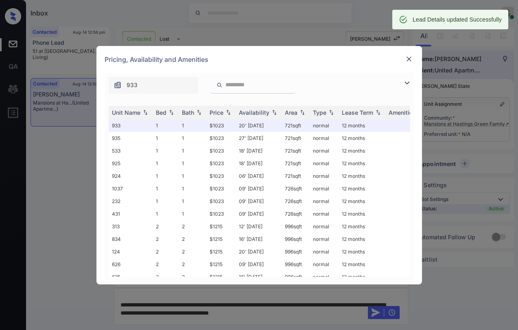
click at [407, 59] on img at bounding box center [409, 59] width 8 height 8
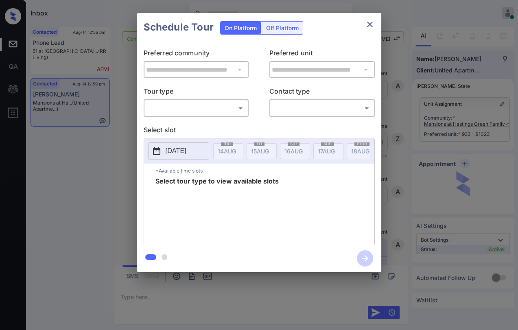
scroll to position [872, 0]
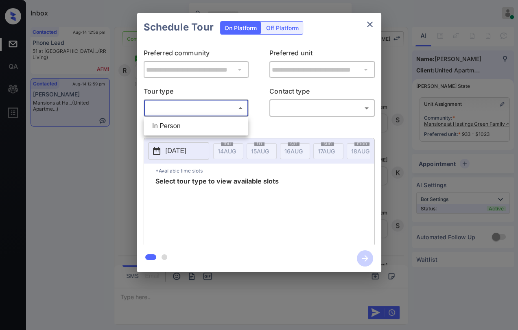
click at [179, 103] on body "Inbox [PERSON_NAME] [PERSON_NAME] Online Set yourself offline Set yourself on b…" at bounding box center [259, 165] width 518 height 330
click at [180, 125] on li "In Person" at bounding box center [196, 126] width 101 height 15
type input "********"
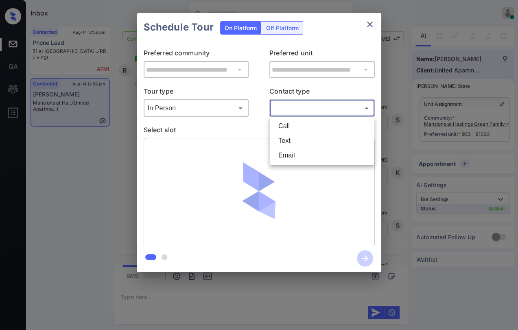
click at [306, 109] on body "Inbox [PERSON_NAME] [PERSON_NAME] Online Set yourself offline Set yourself on b…" at bounding box center [259, 165] width 518 height 330
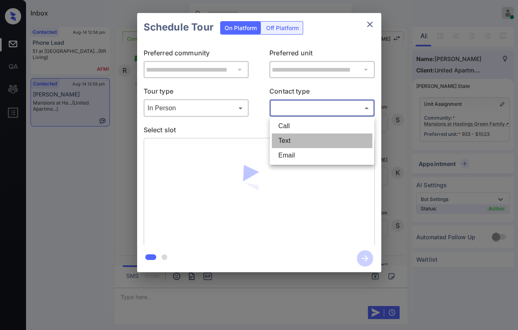
click at [284, 141] on li "Text" at bounding box center [322, 140] width 101 height 15
type input "****"
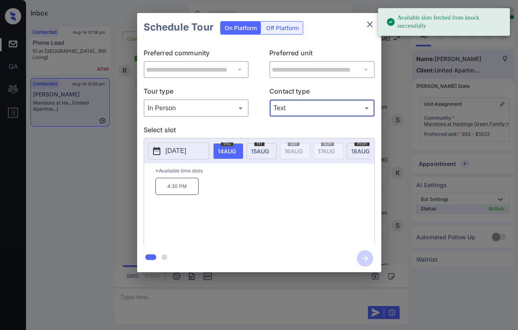
click at [236, 151] on span "[DATE]" at bounding box center [227, 151] width 18 height 7
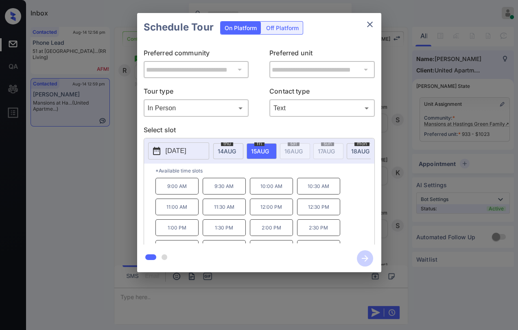
click at [264, 192] on p "10:00 AM" at bounding box center [271, 186] width 43 height 17
click at [362, 254] on icon "button" at bounding box center [365, 258] width 16 height 16
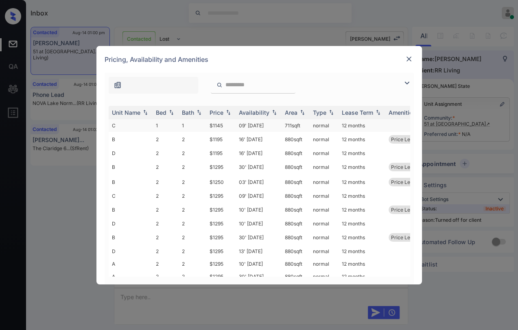
click at [158, 125] on td "1" at bounding box center [166, 125] width 26 height 13
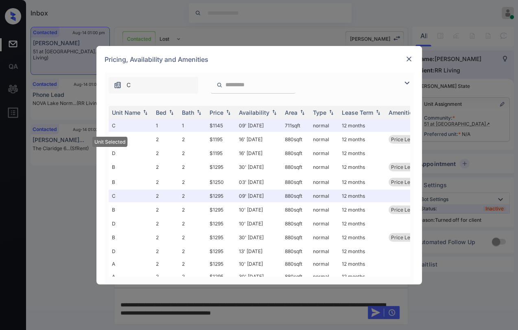
click at [410, 57] on img at bounding box center [409, 59] width 8 height 8
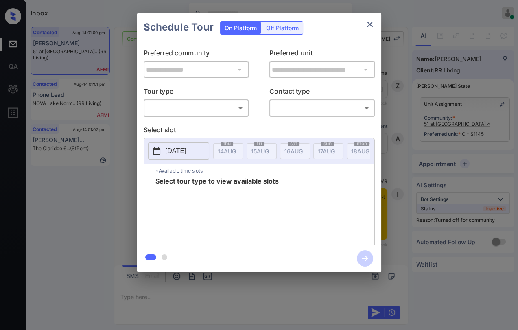
scroll to position [847, 0]
click at [160, 109] on body "Inbox [PERSON_NAME] [PERSON_NAME] Online Set yourself offline Set yourself on b…" at bounding box center [259, 165] width 518 height 330
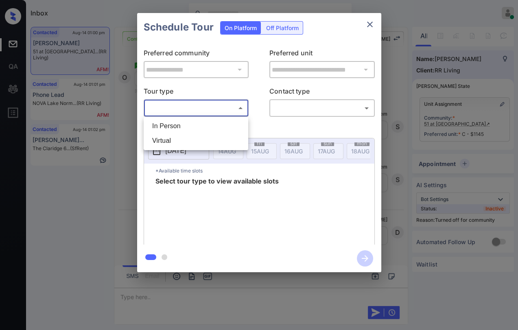
click at [173, 126] on li "In Person" at bounding box center [196, 126] width 101 height 15
type input "********"
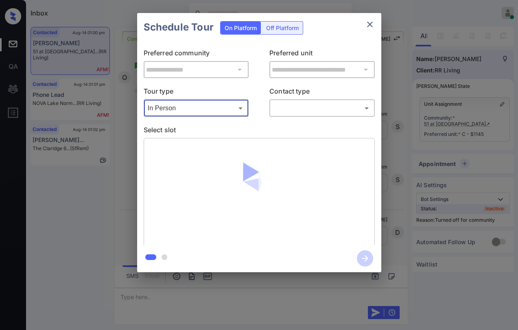
click at [332, 106] on body "Inbox [PERSON_NAME] [PERSON_NAME] Online Set yourself offline Set yourself on b…" at bounding box center [259, 165] width 518 height 330
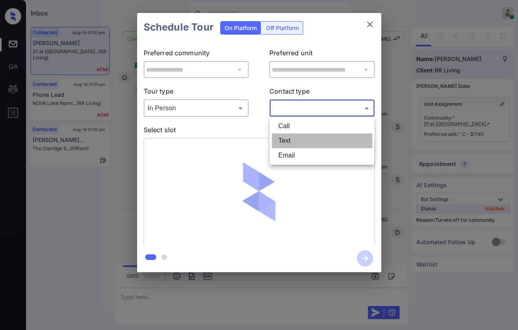
click at [293, 138] on li "Text" at bounding box center [322, 140] width 101 height 15
type input "****"
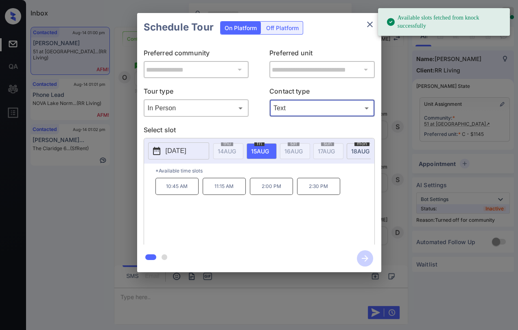
click at [182, 148] on p "[DATE]" at bounding box center [176, 151] width 21 height 10
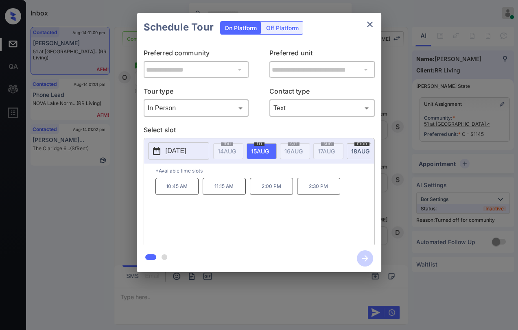
drag, startPoint x: 309, startPoint y: 222, endPoint x: 304, endPoint y: 215, distance: 8.1
click at [309, 222] on div "10:45 AM 11:15 AM 2:00 PM 2:30 PM" at bounding box center [264, 210] width 219 height 65
click at [175, 152] on p "[DATE]" at bounding box center [176, 151] width 21 height 10
click at [309, 228] on div "10:45 AM 11:15 AM 2:00 PM 2:30 PM" at bounding box center [264, 210] width 219 height 65
click at [374, 20] on icon "close" at bounding box center [370, 25] width 10 height 10
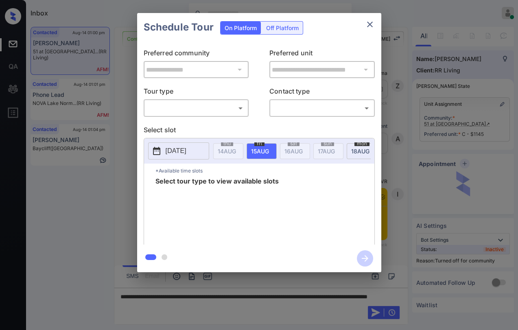
scroll to position [847, 0]
click at [203, 106] on body "Inbox Danielle Dela Cruz Online Set yourself offline Set yourself on break Prof…" at bounding box center [259, 165] width 518 height 330
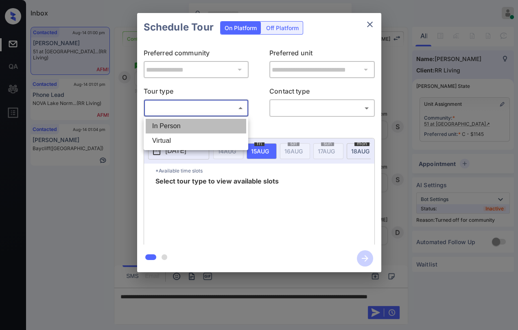
click at [186, 125] on li "In Person" at bounding box center [196, 126] width 101 height 15
type input "********"
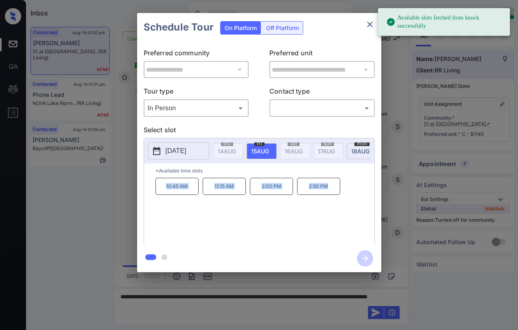
drag, startPoint x: 160, startPoint y: 193, endPoint x: 352, endPoint y: 120, distance: 205.3
click at [344, 193] on div "10:45 AM 11:15 AM 2:00 PM 2:30 PM" at bounding box center [264, 210] width 219 height 65
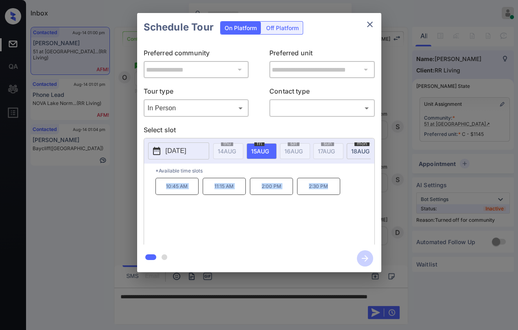
click at [240, 222] on div "10:45 AM 11:15 AM 2:00 PM 2:30 PM" at bounding box center [264, 210] width 219 height 65
click at [372, 20] on icon "close" at bounding box center [370, 25] width 10 height 10
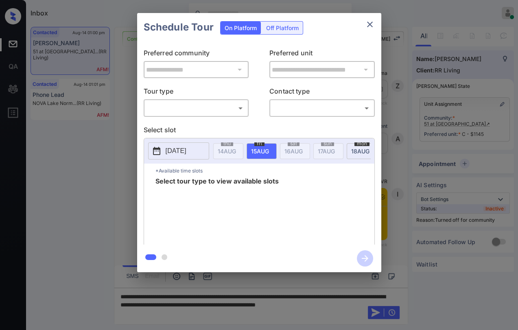
scroll to position [847, 0]
click at [203, 115] on div "​ ​" at bounding box center [196, 108] width 105 height 18
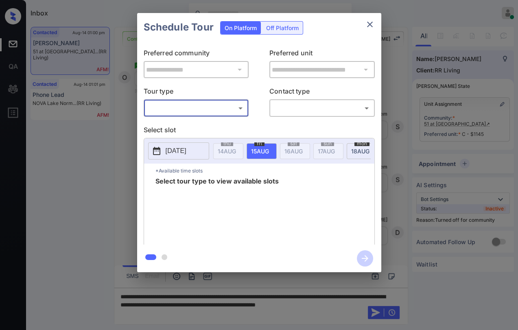
click at [179, 112] on body "Inbox Danielle Dela Cruz Online Set yourself offline Set yourself on break Prof…" at bounding box center [259, 165] width 518 height 330
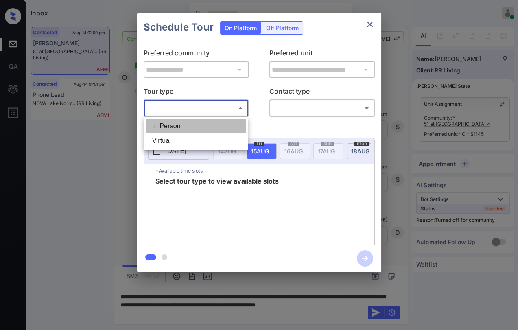
click at [175, 123] on li "In Person" at bounding box center [196, 126] width 101 height 15
type input "********"
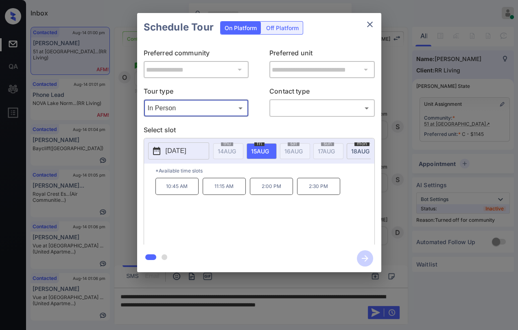
click at [369, 20] on icon "close" at bounding box center [370, 25] width 10 height 10
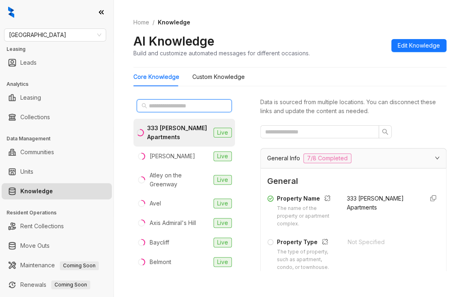
click at [156, 108] on input "text" at bounding box center [185, 105] width 72 height 9
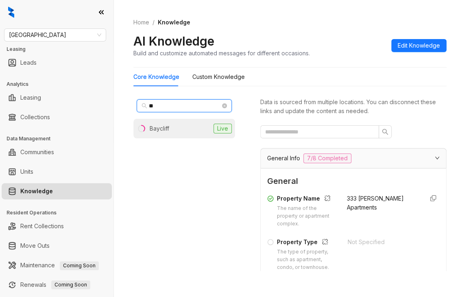
type input "**"
click at [157, 125] on div "Baycliff" at bounding box center [160, 128] width 20 height 9
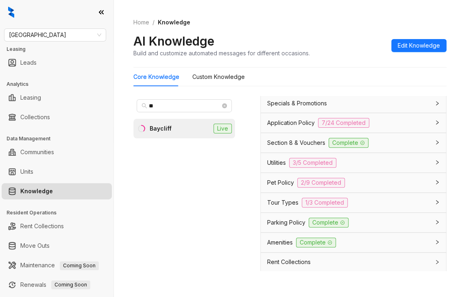
scroll to position [733, 0]
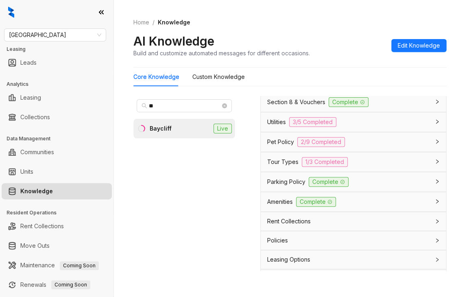
click at [277, 127] on span "Utilities" at bounding box center [276, 122] width 19 height 9
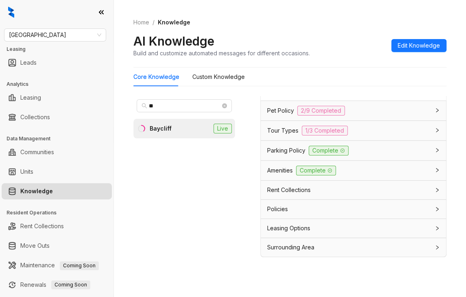
scroll to position [26, 0]
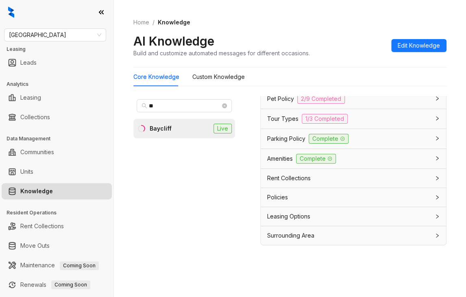
click at [290, 136] on span "Parking Policy" at bounding box center [286, 138] width 38 height 9
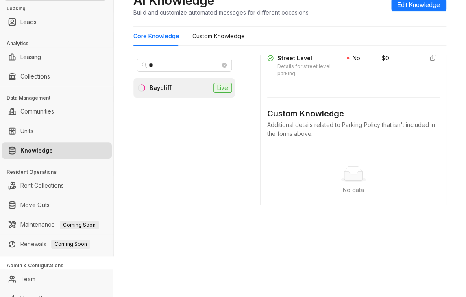
scroll to position [1693, 0]
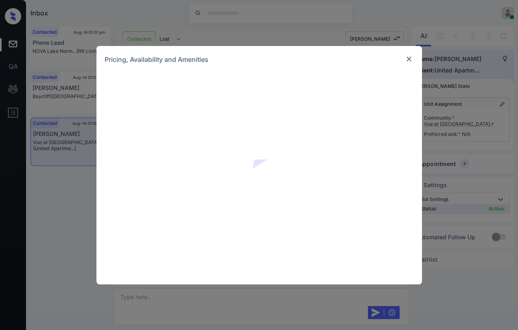
scroll to position [810, 0]
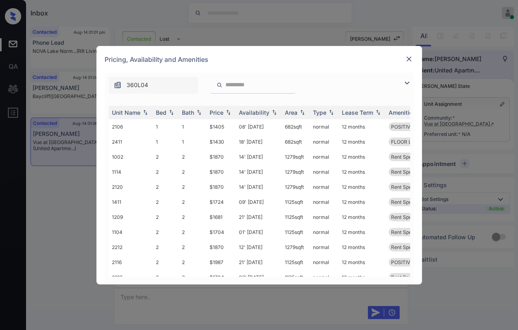
click at [407, 57] on img at bounding box center [409, 59] width 8 height 8
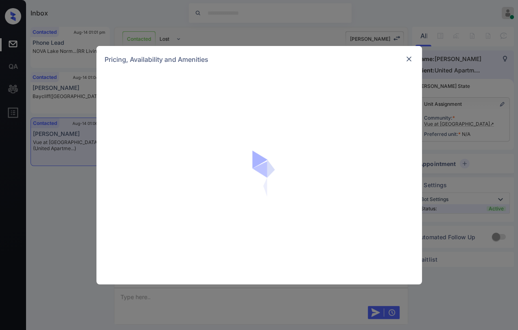
scroll to position [764, 0]
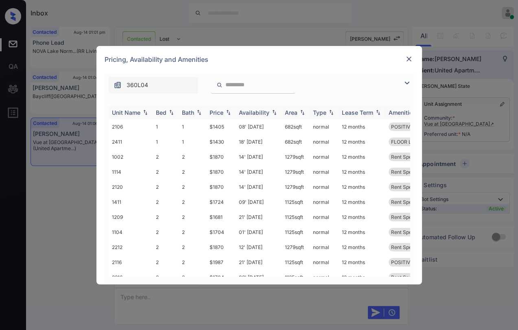
click at [164, 109] on div "Bed" at bounding box center [161, 112] width 11 height 7
click at [163, 109] on div "Bed" at bounding box center [161, 112] width 11 height 7
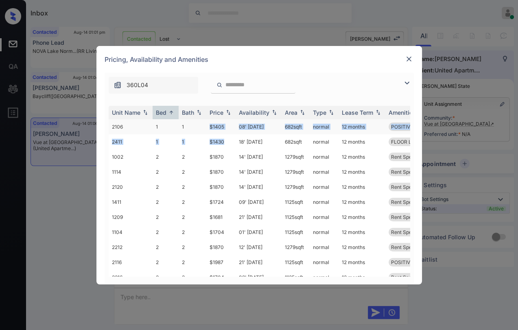
drag, startPoint x: 213, startPoint y: 131, endPoint x: 205, endPoint y: 128, distance: 8.8
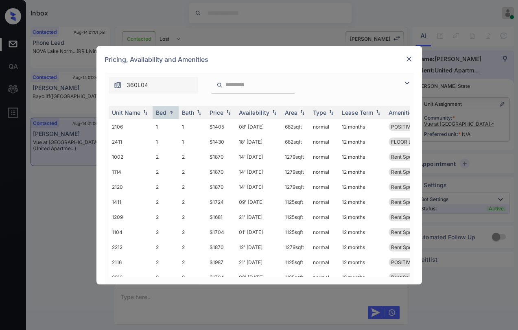
click at [246, 102] on div "Unit Name Bed Bath Price Availability Area Type Lease Term Amenities 2106 1 1 $…" at bounding box center [259, 191] width 309 height 187
drag, startPoint x: 206, startPoint y: 128, endPoint x: 372, endPoint y: 68, distance: 176.6
click at [228, 124] on td "$1405" at bounding box center [220, 126] width 29 height 15
copy td "$1405"
click at [409, 60] on img at bounding box center [409, 59] width 8 height 8
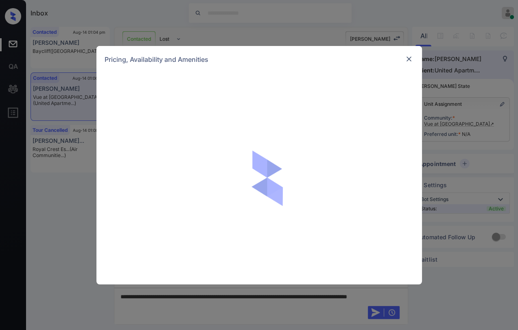
scroll to position [764, 0]
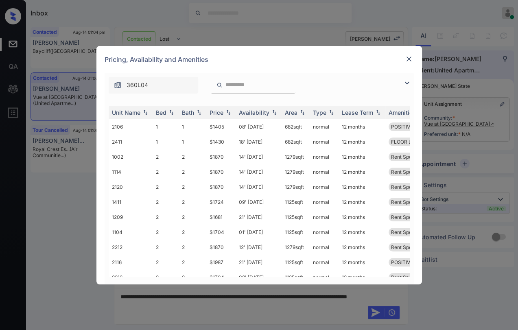
click at [407, 58] on img at bounding box center [409, 59] width 8 height 8
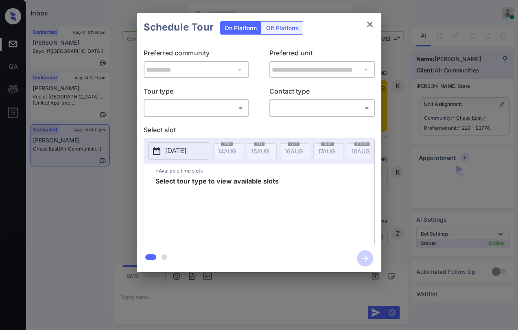
scroll to position [1384, 0]
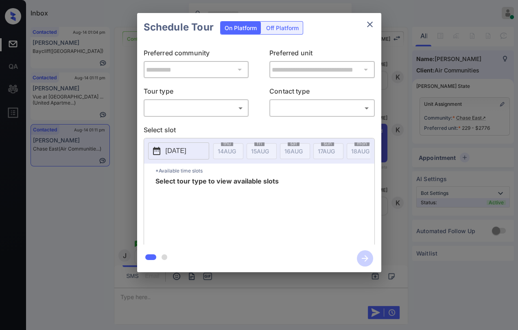
click at [208, 116] on div "​ ​" at bounding box center [196, 108] width 105 height 18
click at [206, 115] on div "​ ​" at bounding box center [196, 108] width 105 height 18
click at [179, 116] on div "​ ​" at bounding box center [196, 108] width 105 height 18
click at [179, 112] on body "Inbox [PERSON_NAME] [PERSON_NAME] Online Set yourself offline Set yourself on b…" at bounding box center [259, 165] width 518 height 330
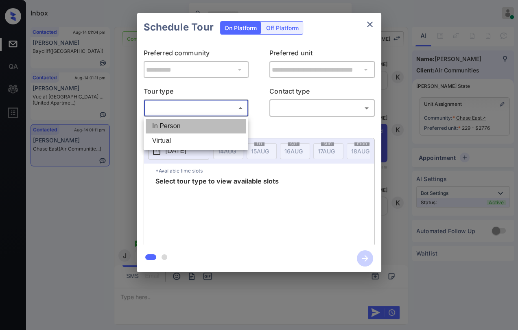
click at [178, 128] on li "In Person" at bounding box center [196, 126] width 101 height 15
type input "********"
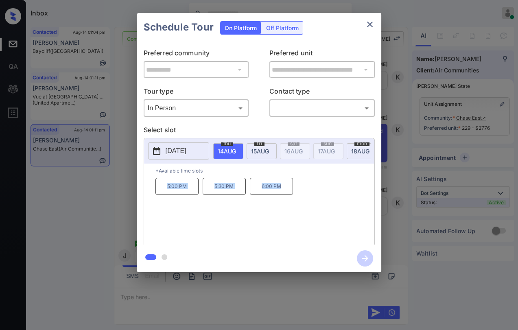
drag, startPoint x: 162, startPoint y: 192, endPoint x: 289, endPoint y: 190, distance: 127.8
click at [289, 190] on div "5:00 PM 5:30 PM 6:00 PM" at bounding box center [264, 210] width 219 height 65
copy div "5:00 PM 5:30 PM 6:00 PM"
click at [369, 22] on icon "close" at bounding box center [370, 25] width 10 height 10
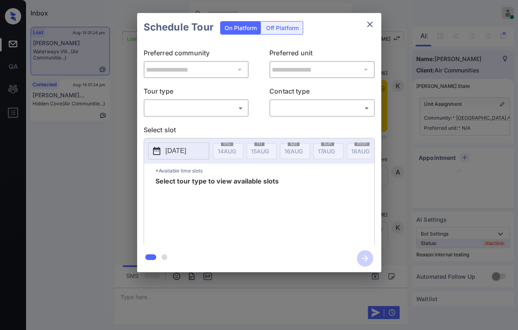
scroll to position [4906, 0]
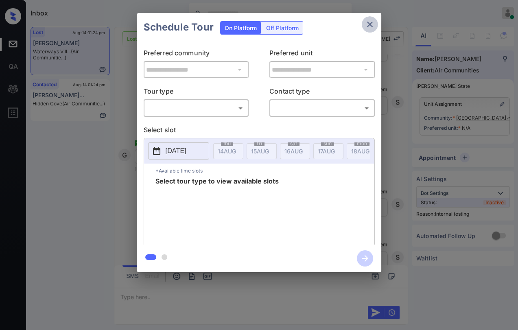
click at [372, 22] on icon "close" at bounding box center [370, 25] width 10 height 10
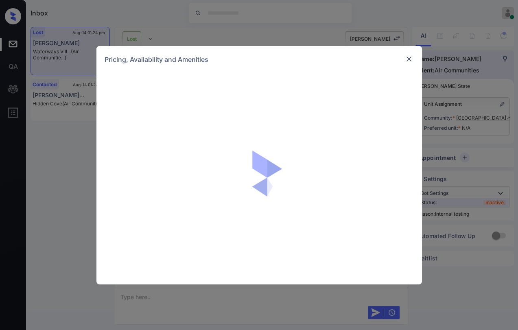
scroll to position [4906, 0]
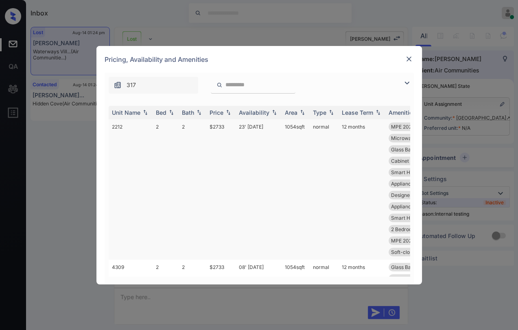
click at [144, 131] on td "2212" at bounding box center [131, 189] width 44 height 140
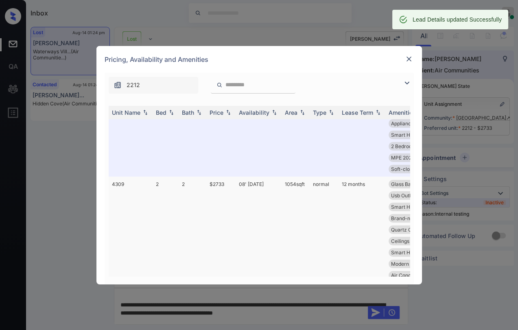
scroll to position [90, 0]
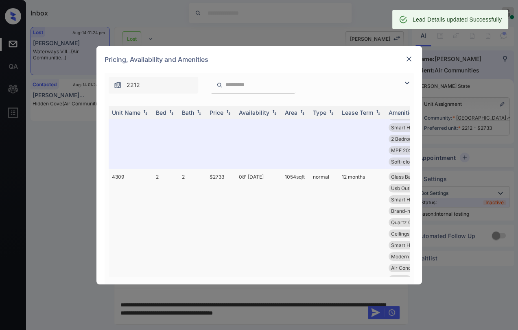
click at [138, 175] on td "4309" at bounding box center [131, 233] width 44 height 129
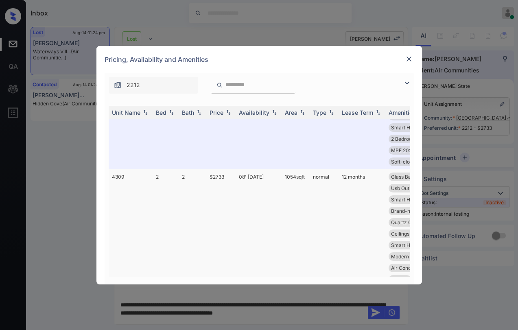
click at [138, 175] on td "4309" at bounding box center [131, 233] width 44 height 129
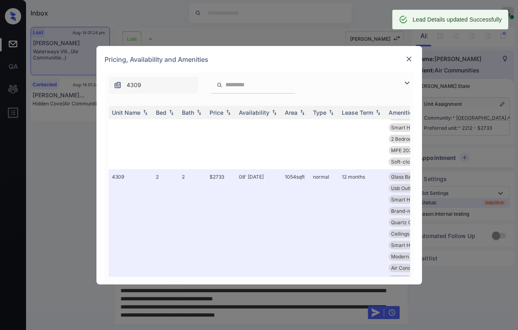
click at [407, 59] on img at bounding box center [409, 59] width 8 height 8
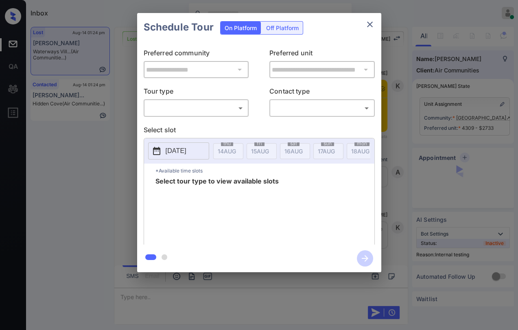
scroll to position [4906, 0]
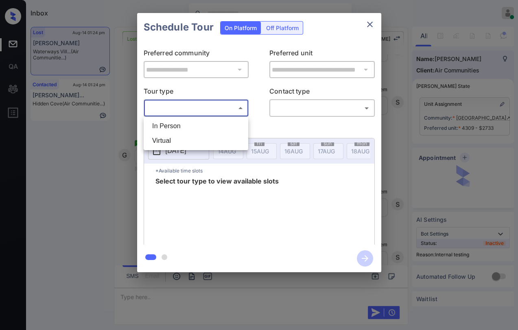
click at [177, 103] on body "Inbox Danielle Dela Cruz Online Set yourself offline Set yourself on break Prof…" at bounding box center [259, 165] width 518 height 330
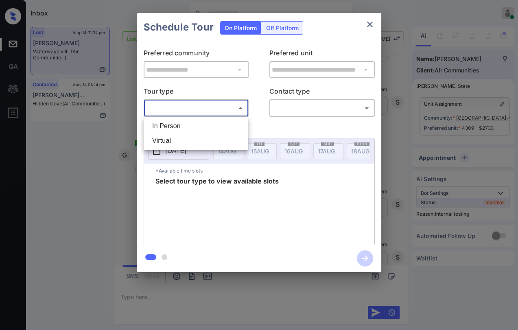
click at [171, 124] on li "In Person" at bounding box center [196, 126] width 101 height 15
type input "********"
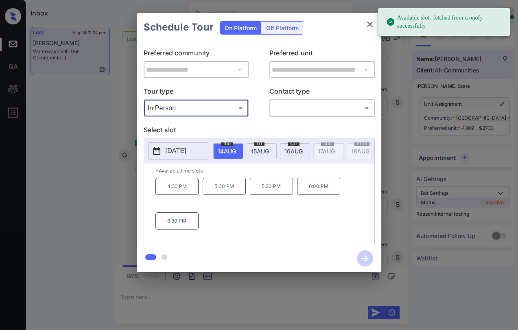
click at [302, 105] on body "Available slots fetched from cronofy successfully Inbox Danielle Dela Cruz Onli…" at bounding box center [259, 165] width 518 height 330
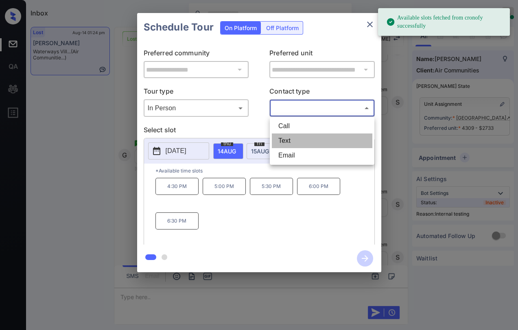
click at [289, 139] on li "Text" at bounding box center [322, 140] width 101 height 15
type input "****"
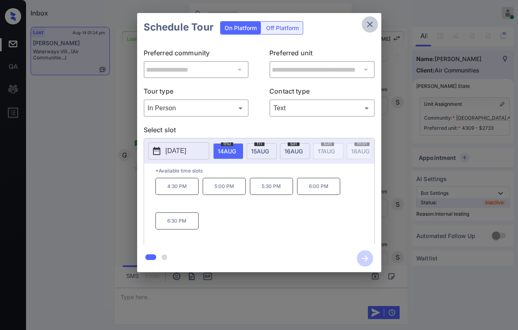
click at [368, 24] on icon "close" at bounding box center [370, 25] width 10 height 10
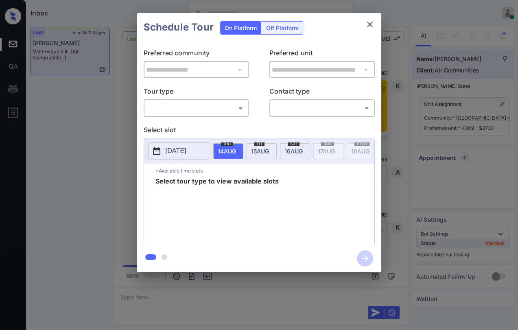
scroll to position [4906, 0]
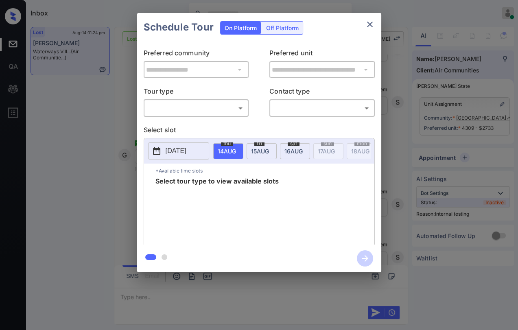
click at [191, 112] on body "Inbox Danielle Dela Cruz Online Set yourself offline Set yourself on break Prof…" at bounding box center [259, 165] width 518 height 330
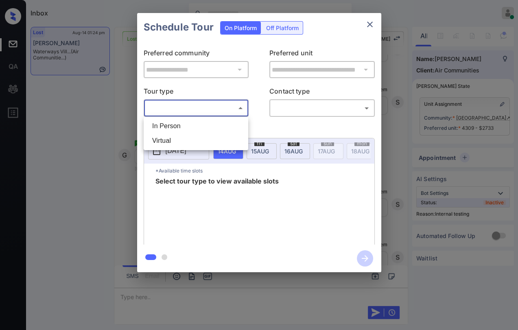
click at [186, 127] on li "In Person" at bounding box center [196, 126] width 101 height 15
type input "********"
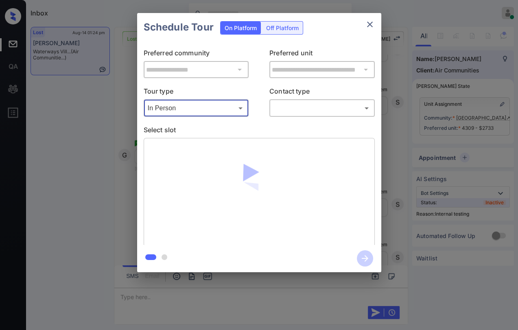
click at [309, 105] on body "Inbox Danielle Dela Cruz Online Set yourself offline Set yourself on break Prof…" at bounding box center [259, 165] width 518 height 330
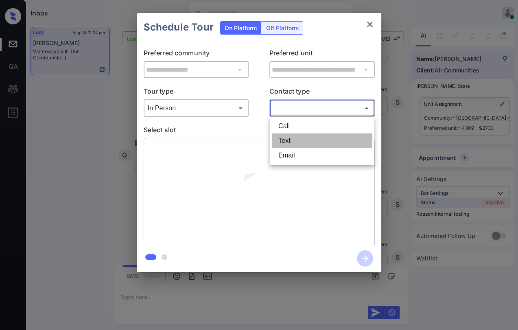
click at [291, 139] on li "Text" at bounding box center [322, 140] width 101 height 15
type input "****"
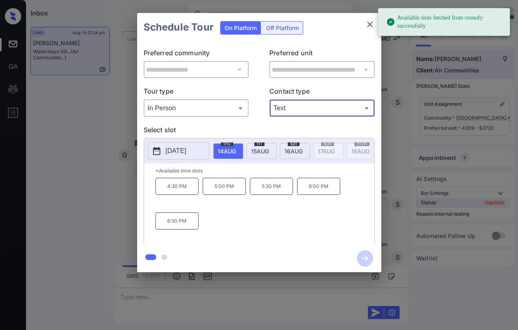
click at [236, 151] on span "15 AUG" at bounding box center [227, 151] width 18 height 7
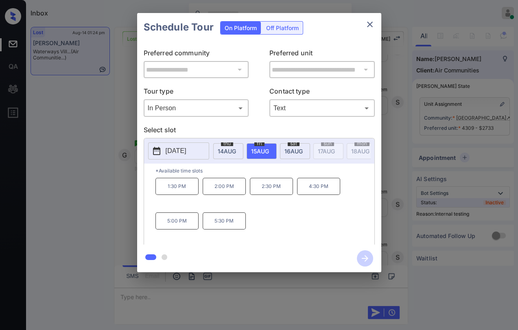
click at [168, 194] on p "1:30 PM" at bounding box center [176, 186] width 43 height 17
click at [367, 258] on icon "button" at bounding box center [365, 258] width 7 height 7
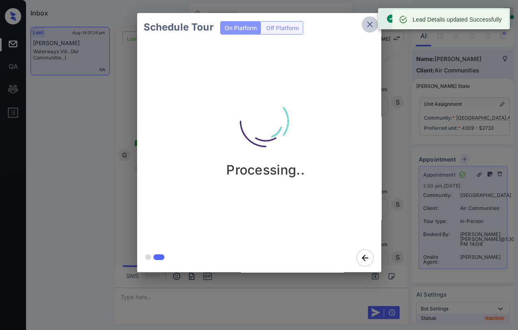
click at [371, 27] on icon "close" at bounding box center [370, 25] width 10 height 10
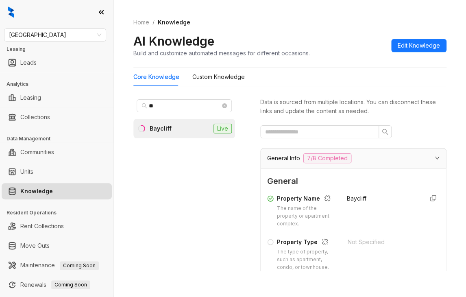
scroll to position [1693, 0]
